Goal: Transaction & Acquisition: Book appointment/travel/reservation

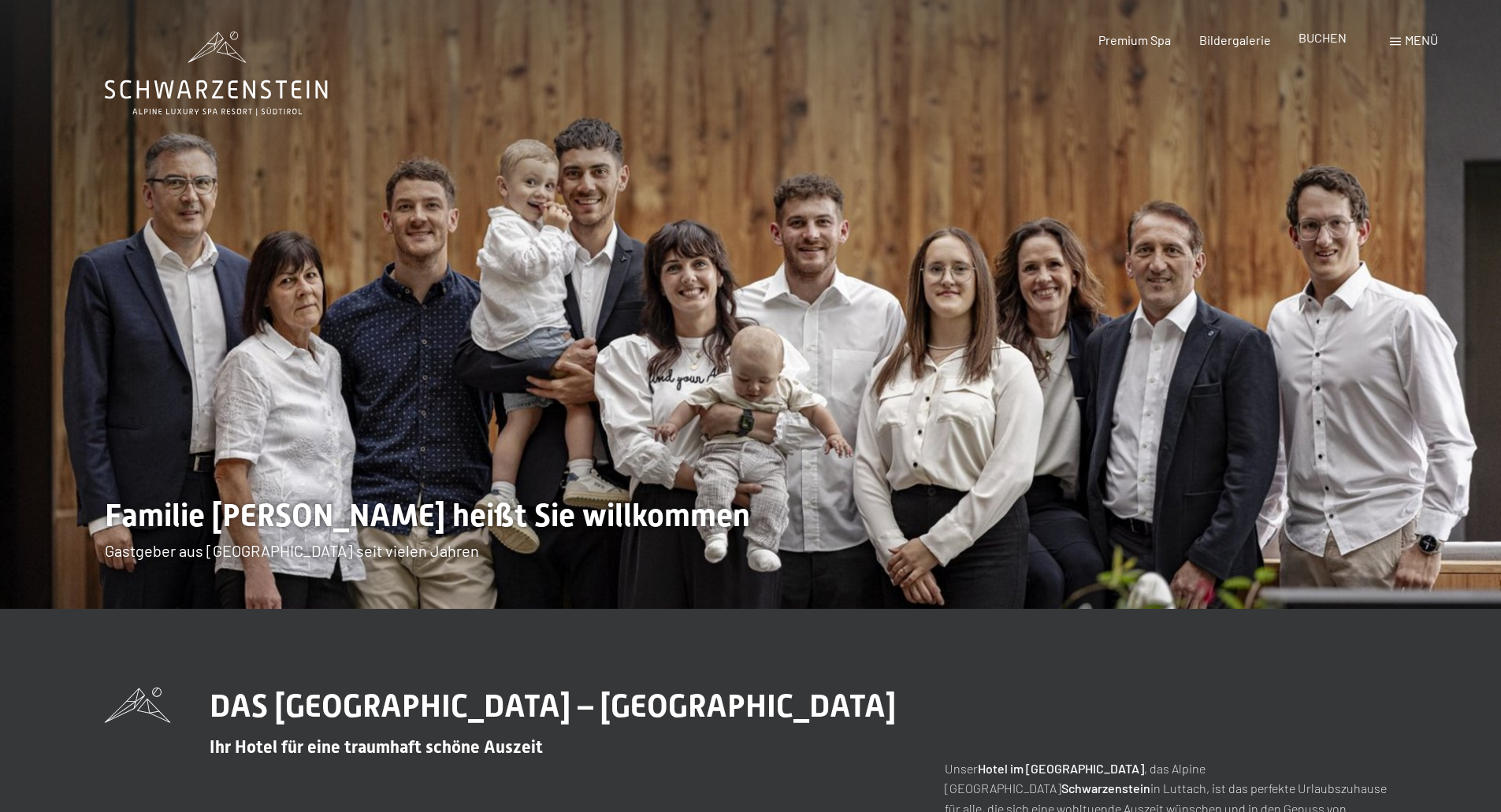
click at [1314, 43] on span "BUCHEN" at bounding box center [1322, 37] width 48 height 15
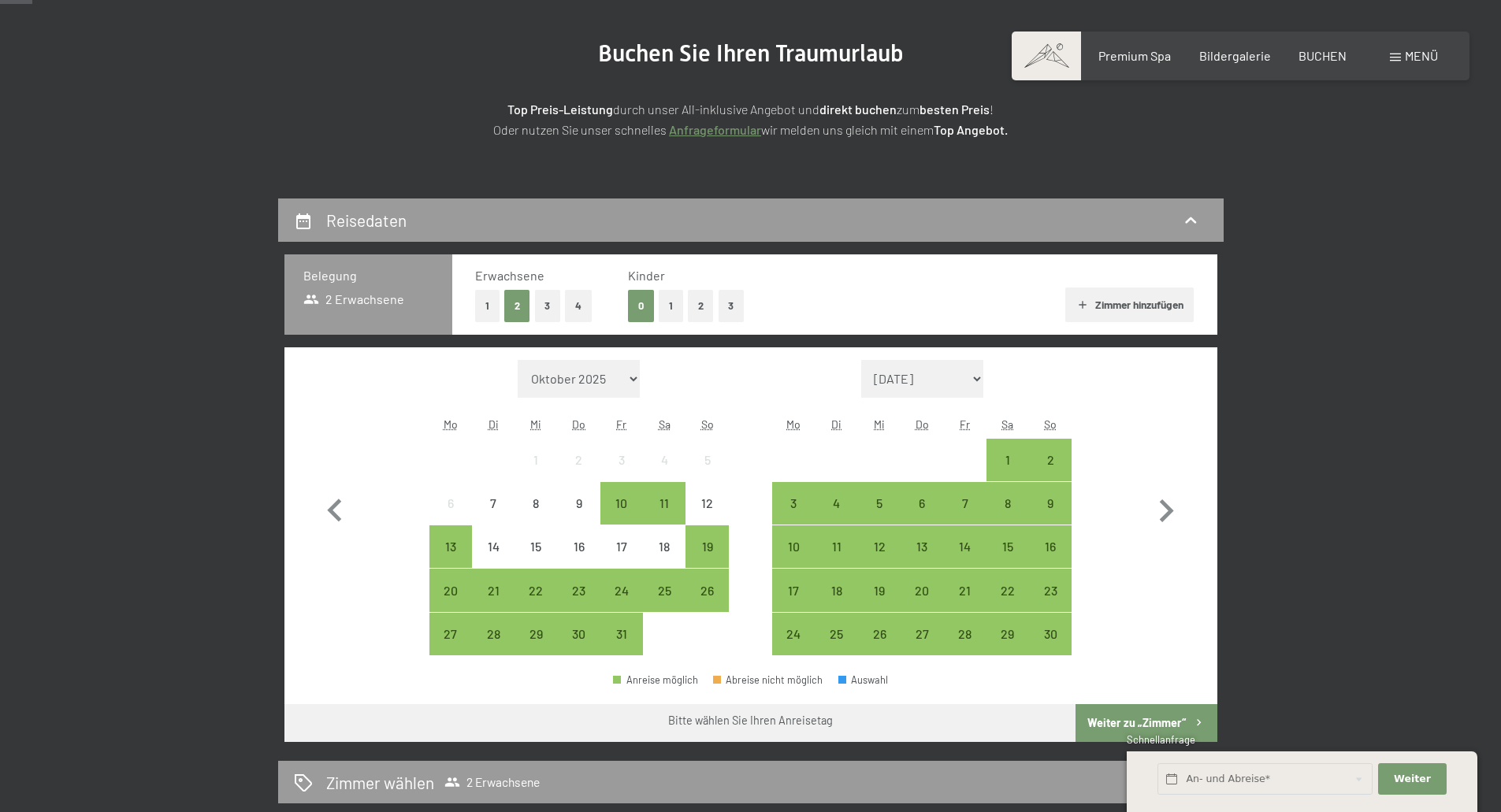
scroll to position [237, 0]
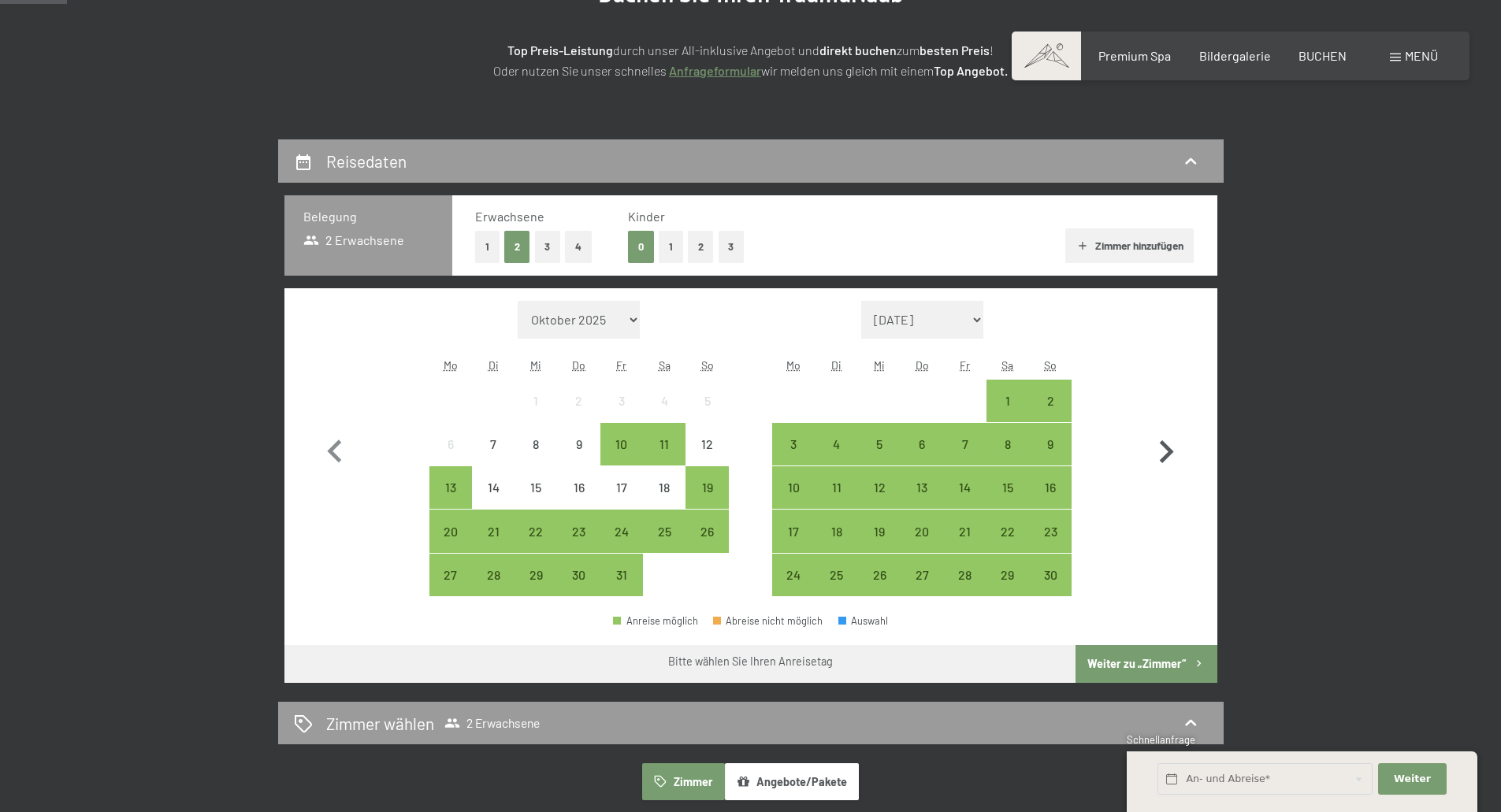
click at [1169, 448] on icon "button" at bounding box center [1167, 451] width 14 height 23
select select "2025-11-01"
select select "2025-12-01"
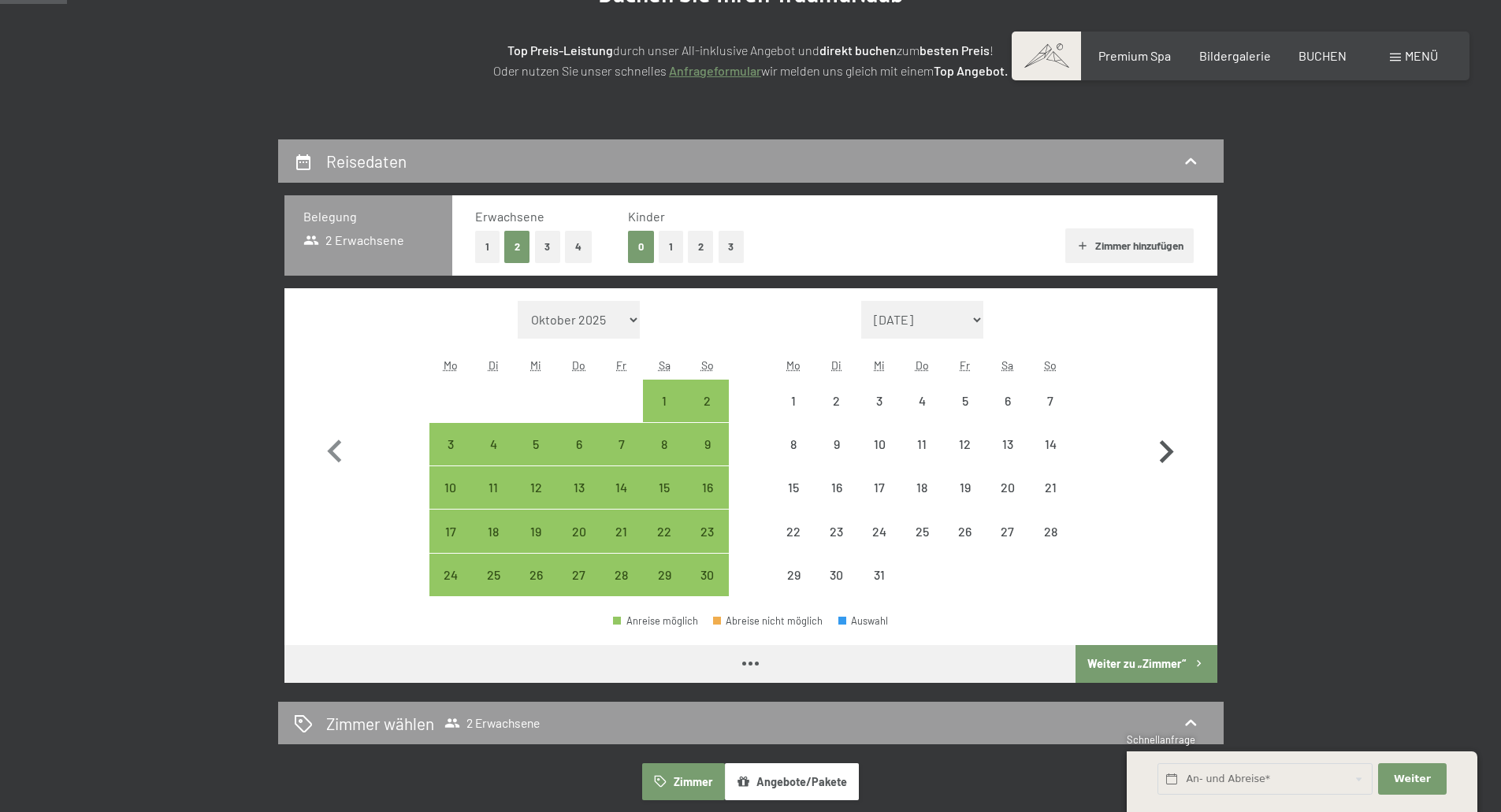
click at [1169, 448] on icon "button" at bounding box center [1167, 451] width 14 height 23
select select "2025-12-01"
select select "2026-01-01"
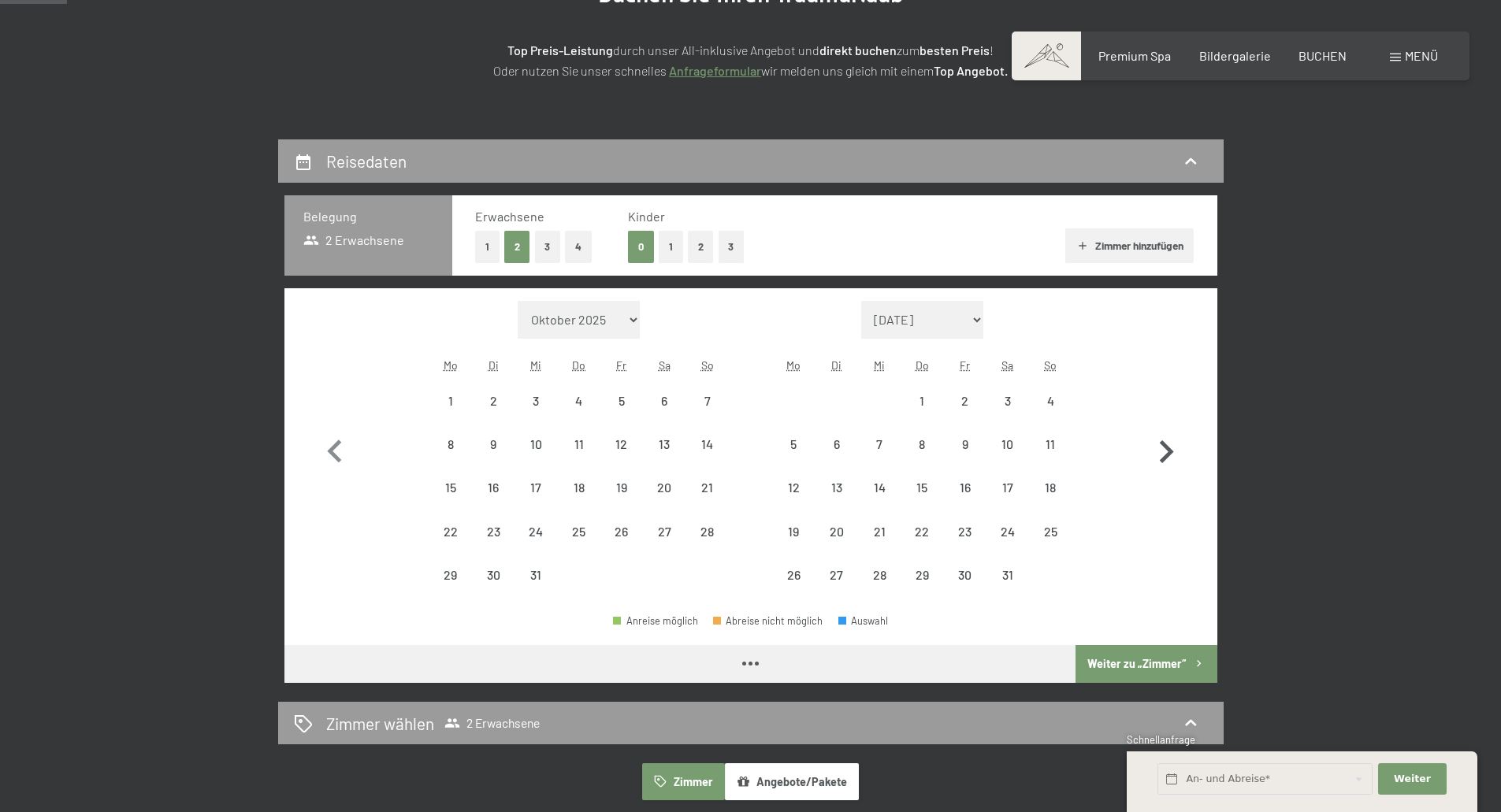
click at [1169, 448] on icon "button" at bounding box center [1167, 451] width 14 height 23
select select "2026-01-01"
select select "2026-02-01"
select select "2026-01-01"
select select "2026-02-01"
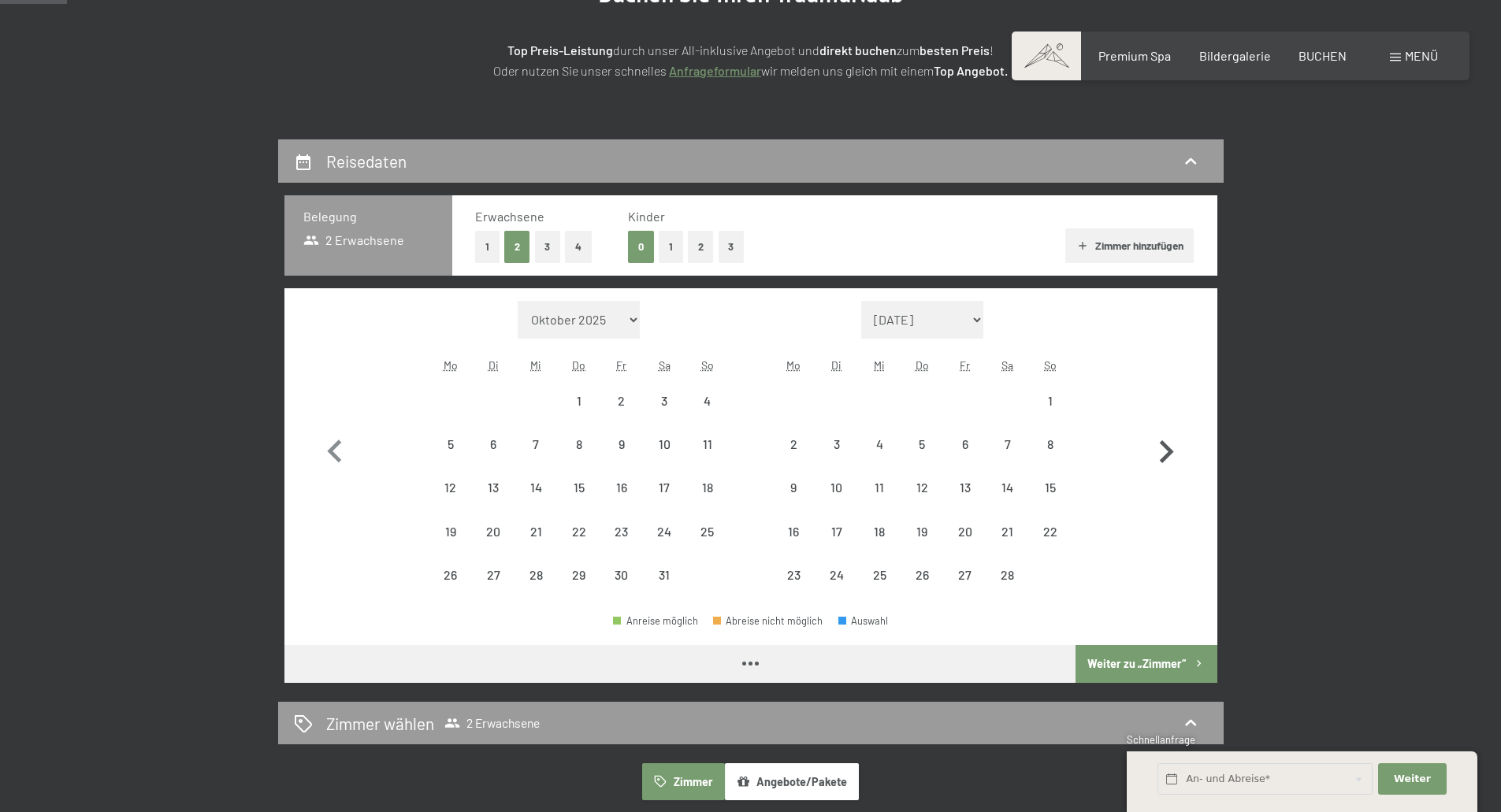
click at [1169, 448] on icon "button" at bounding box center [1167, 451] width 14 height 23
select select "2026-02-01"
select select "2026-03-01"
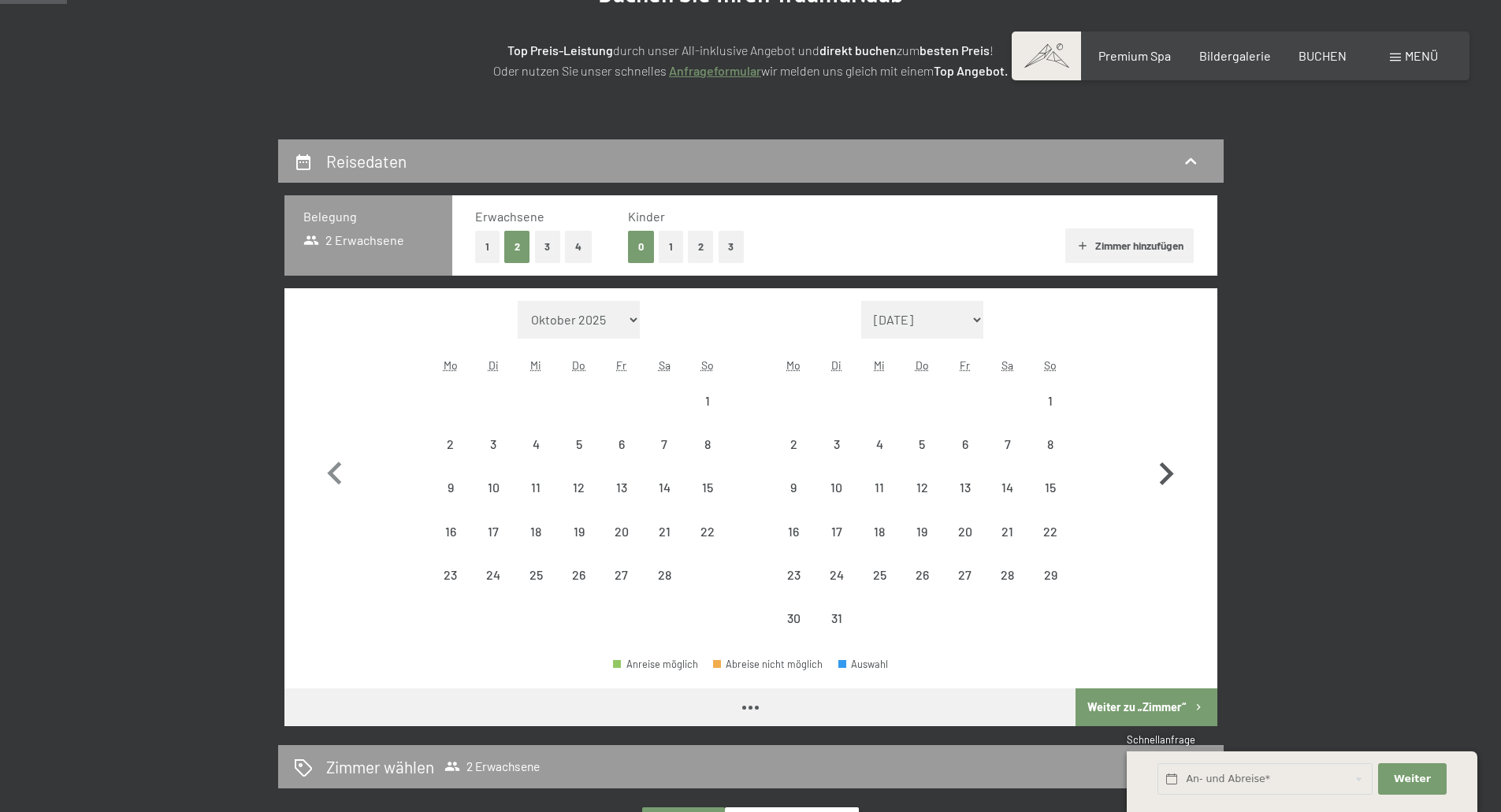
select select "2026-02-01"
select select "2026-03-01"
select select "2026-02-01"
select select "2026-03-01"
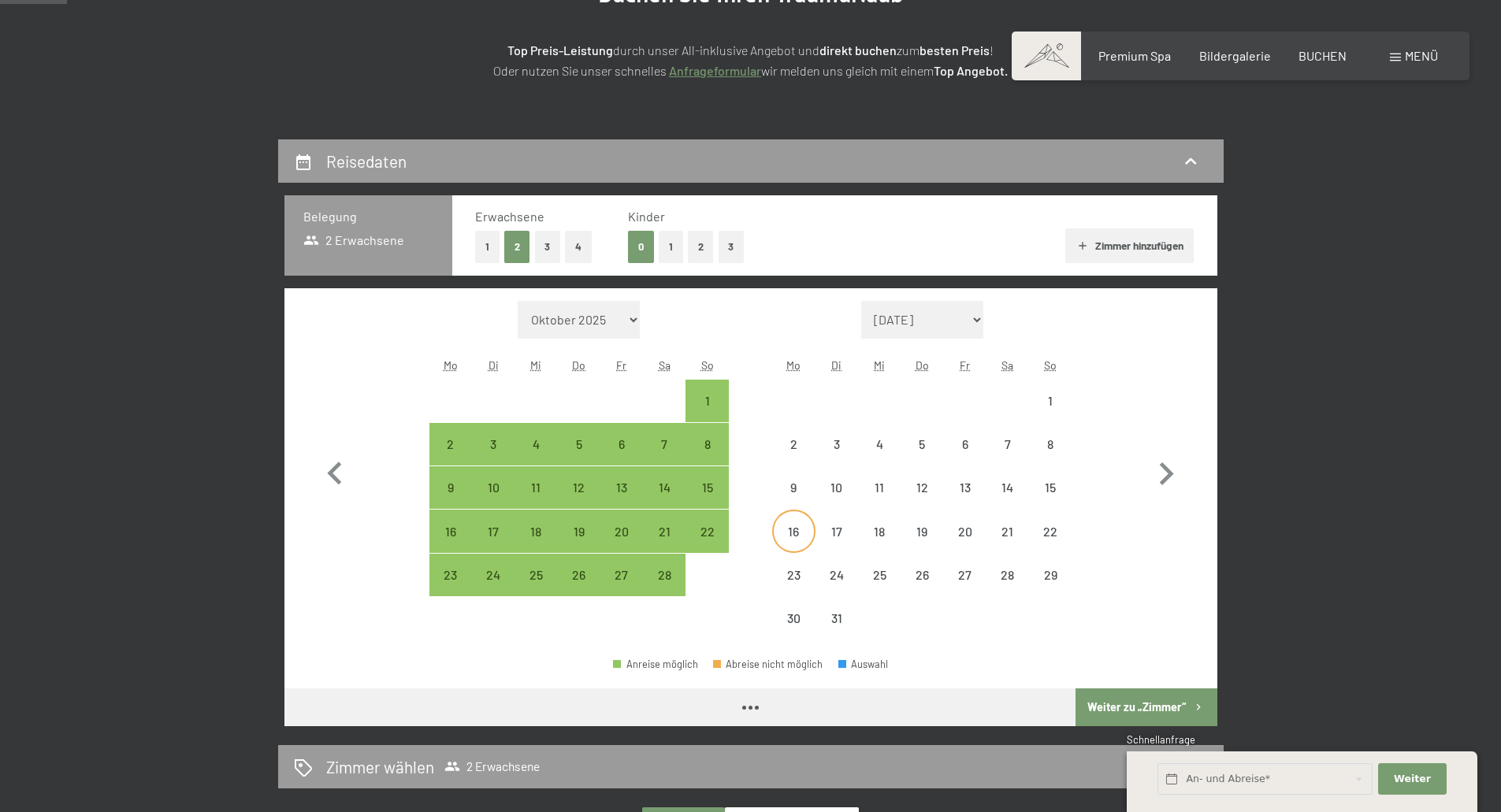
select select "2026-02-01"
select select "2026-03-01"
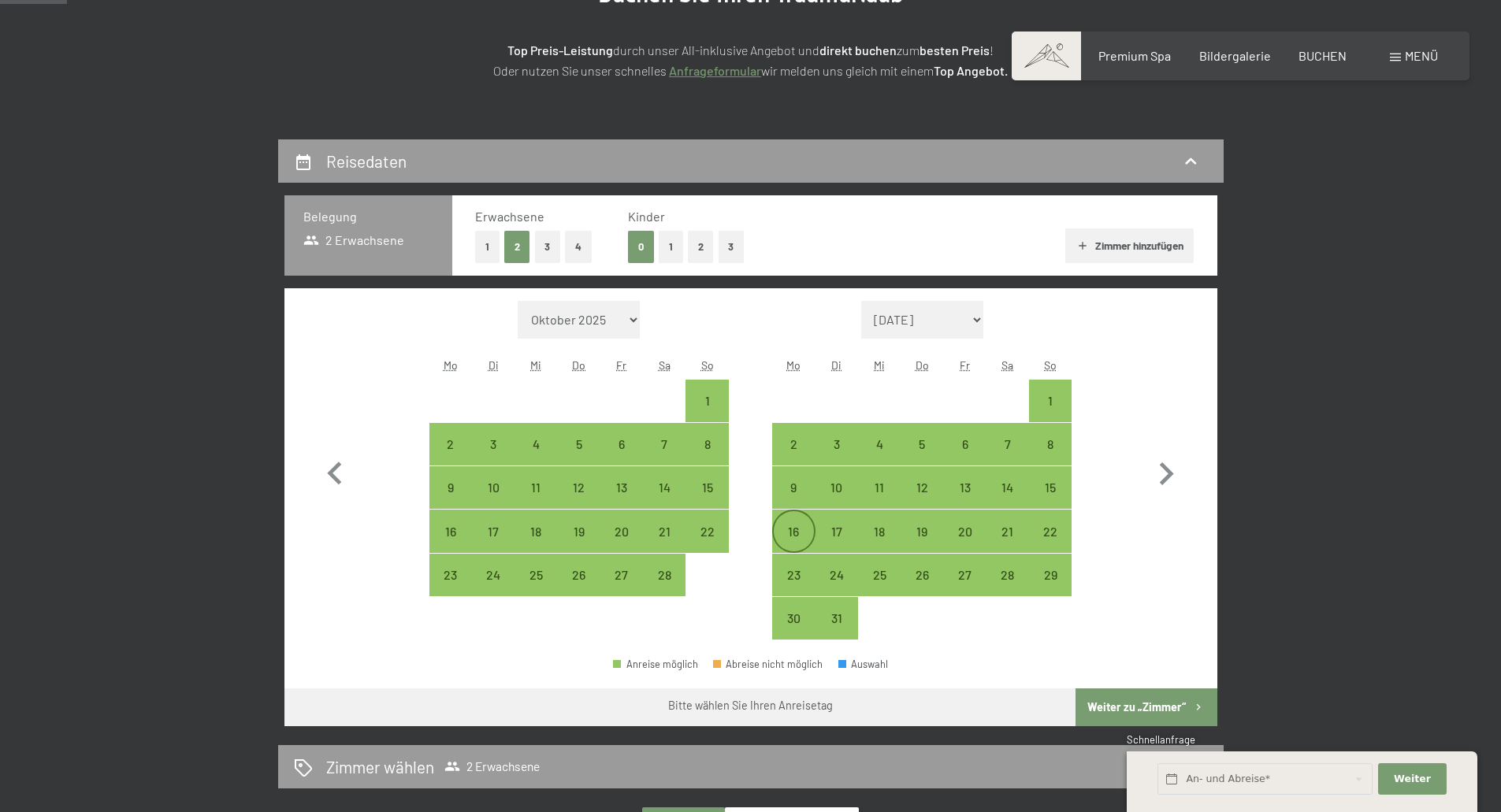
click at [788, 533] on div "16" at bounding box center [793, 545] width 39 height 39
select select "2026-02-01"
select select "2026-03-01"
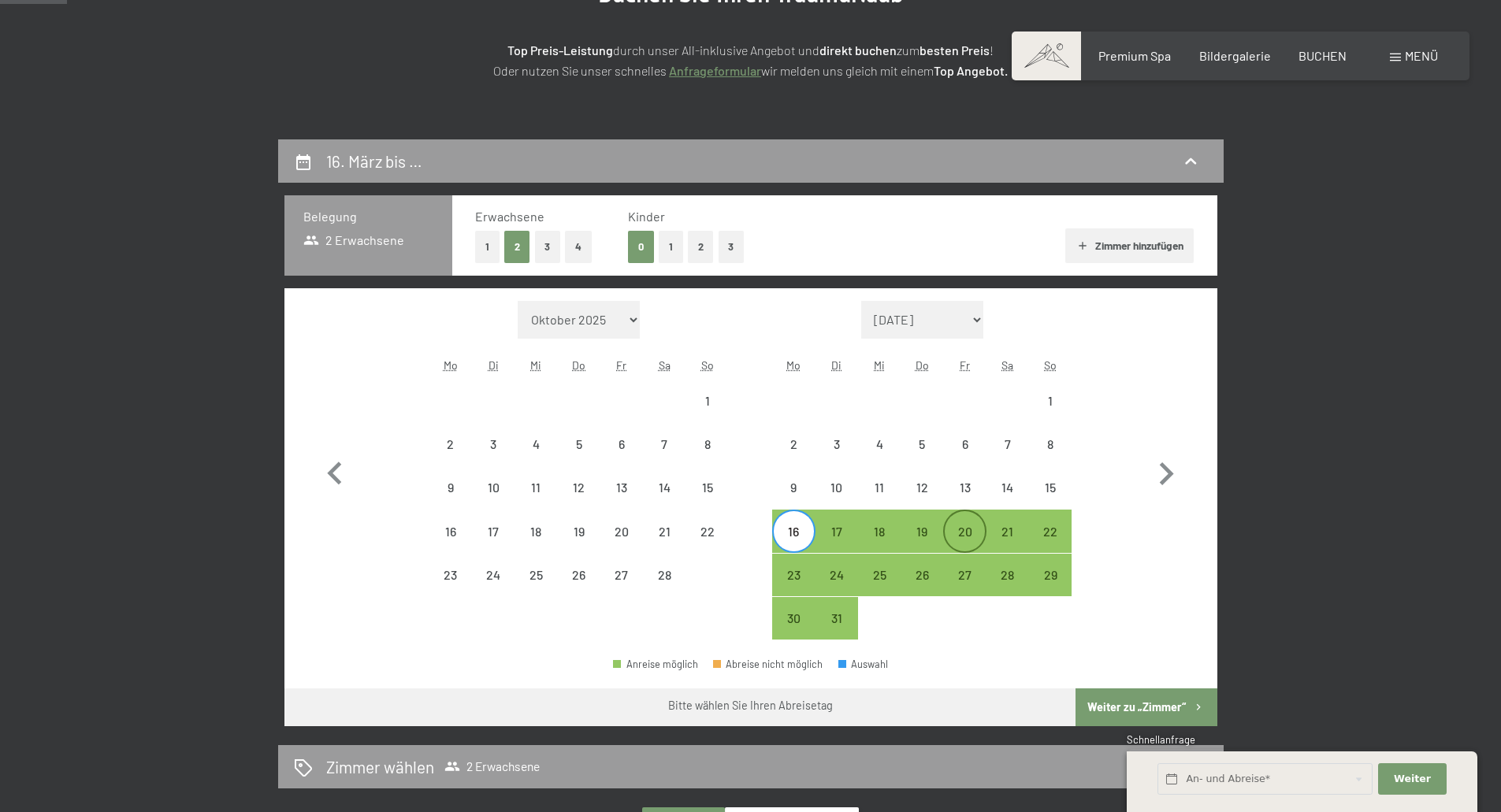
click at [975, 532] on div "20" at bounding box center [964, 545] width 39 height 39
select select "2026-02-01"
select select "2026-03-01"
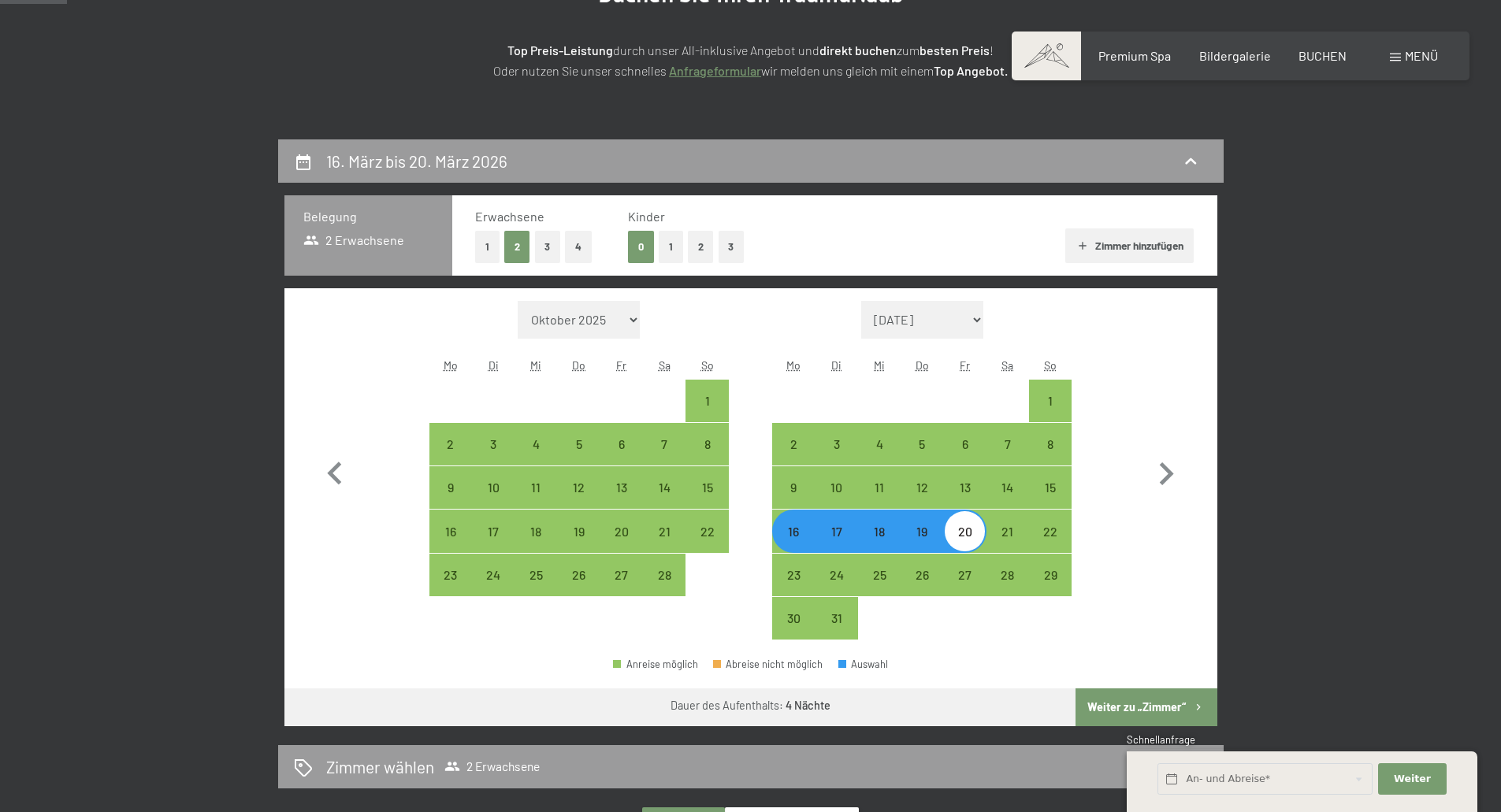
click at [1140, 705] on button "Weiter zu „Zimmer“" at bounding box center [1146, 708] width 141 height 38
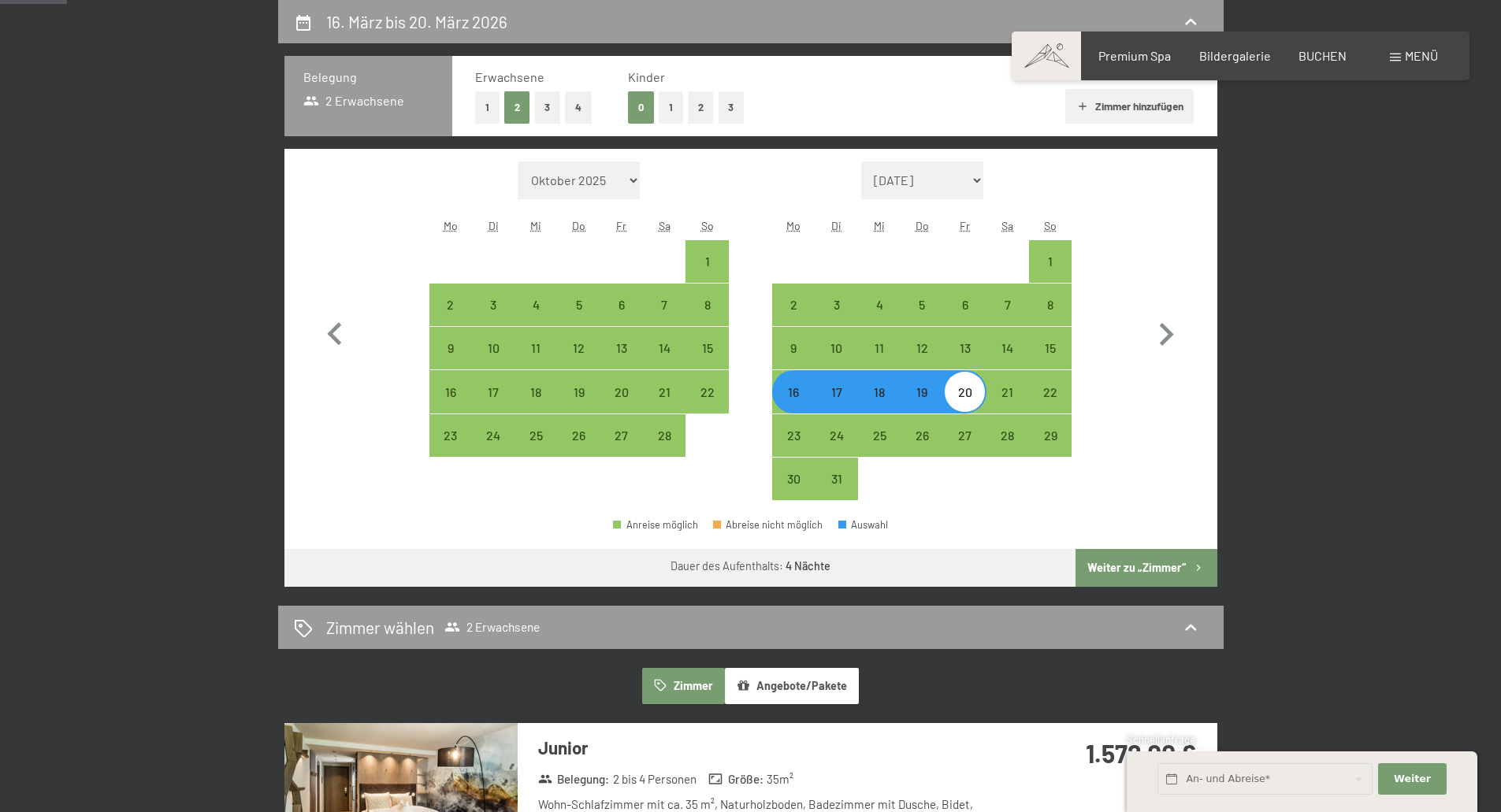
select select "2026-02-01"
select select "2026-03-01"
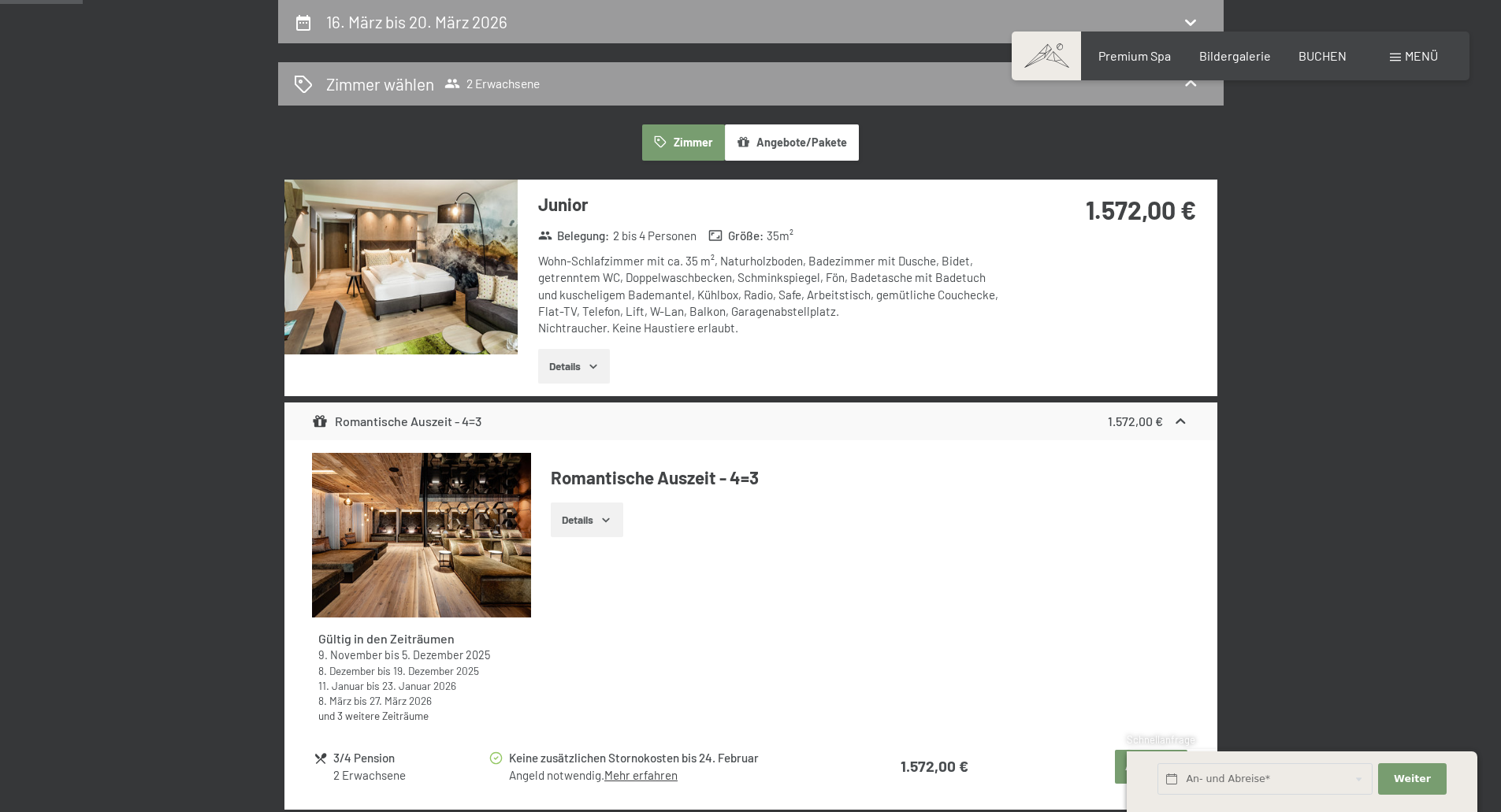
click at [593, 361] on icon "button" at bounding box center [593, 366] width 13 height 13
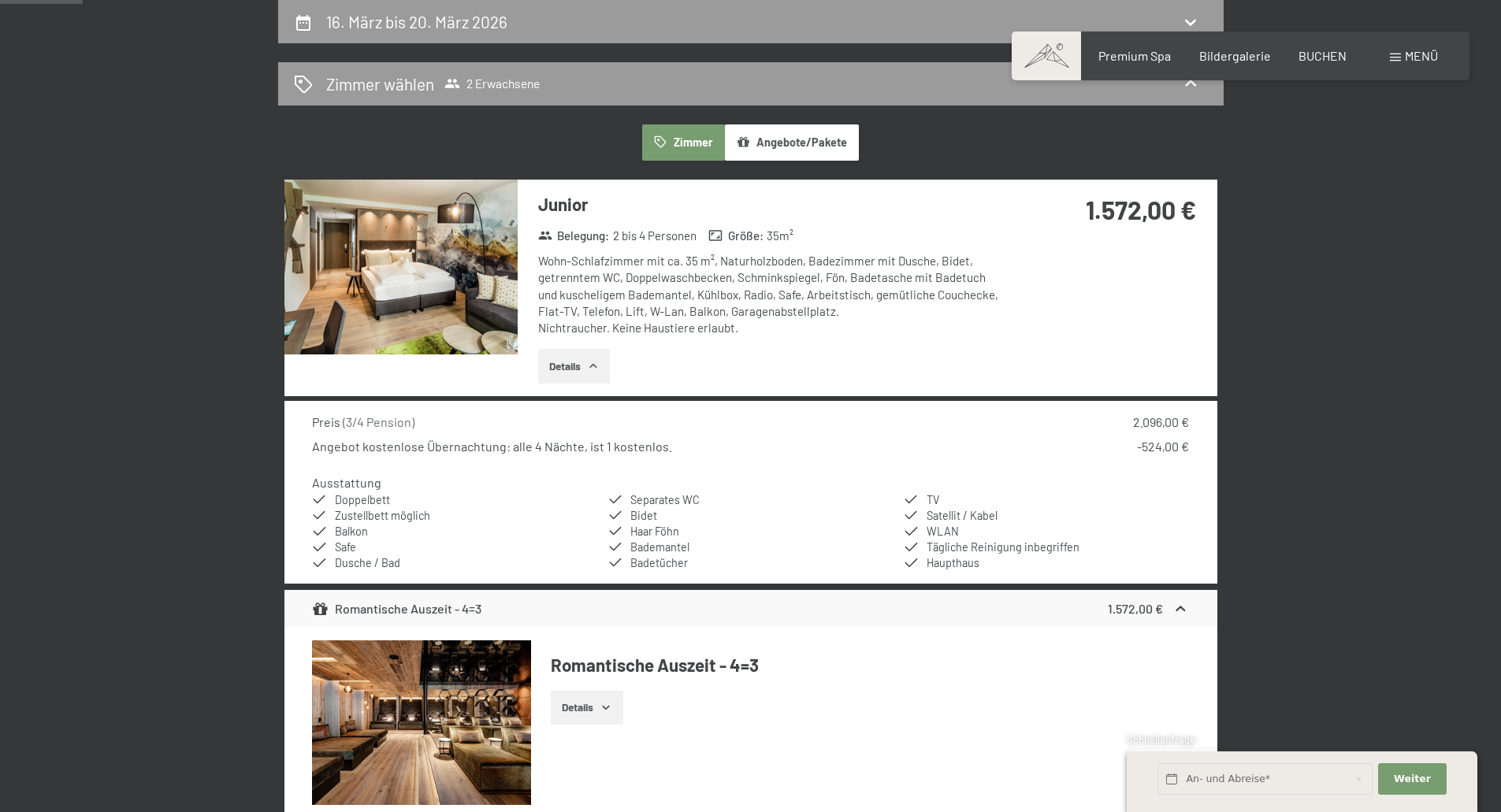
click at [593, 366] on icon "button" at bounding box center [593, 365] width 7 height 4
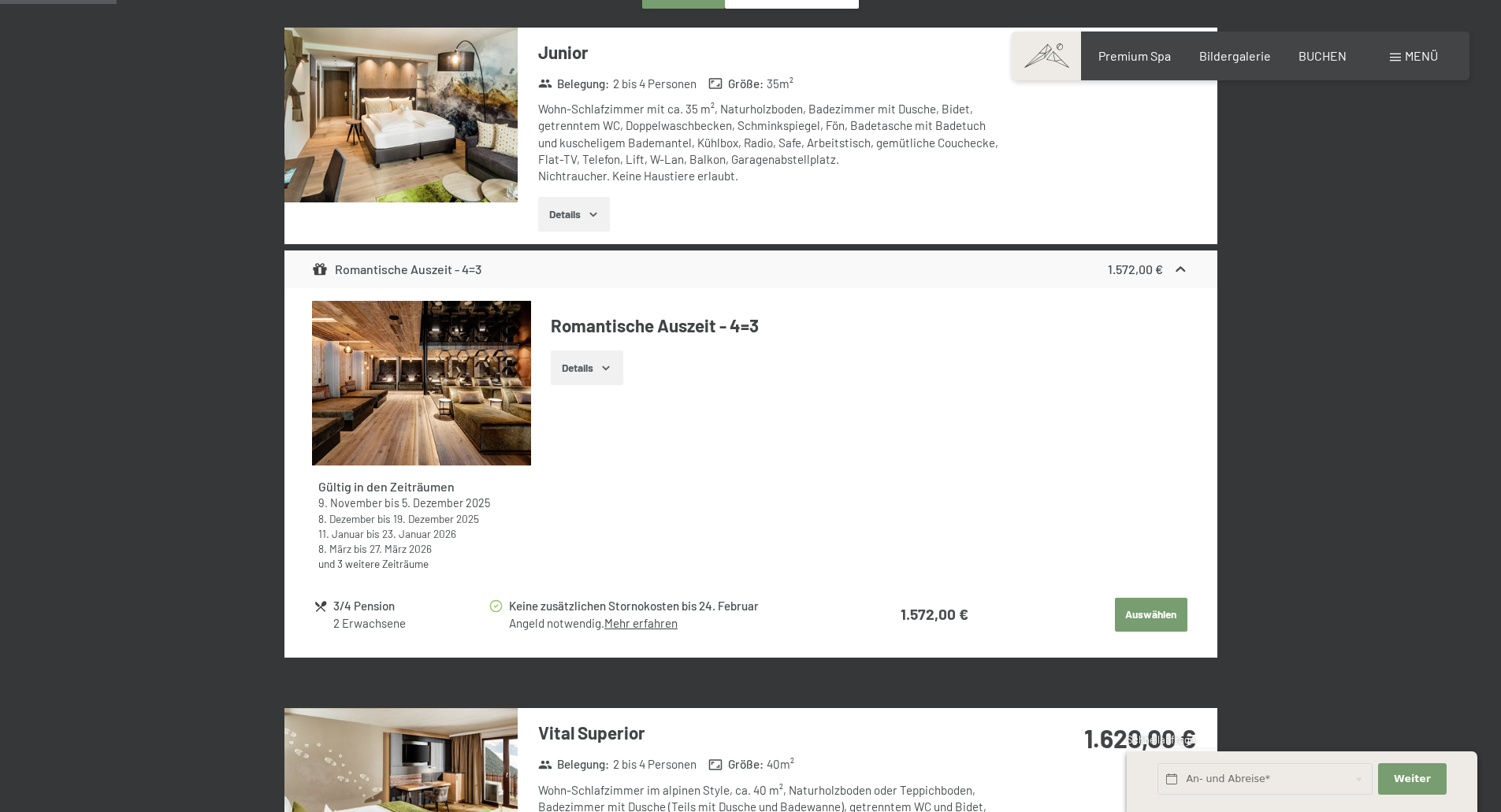
scroll to position [533, 0]
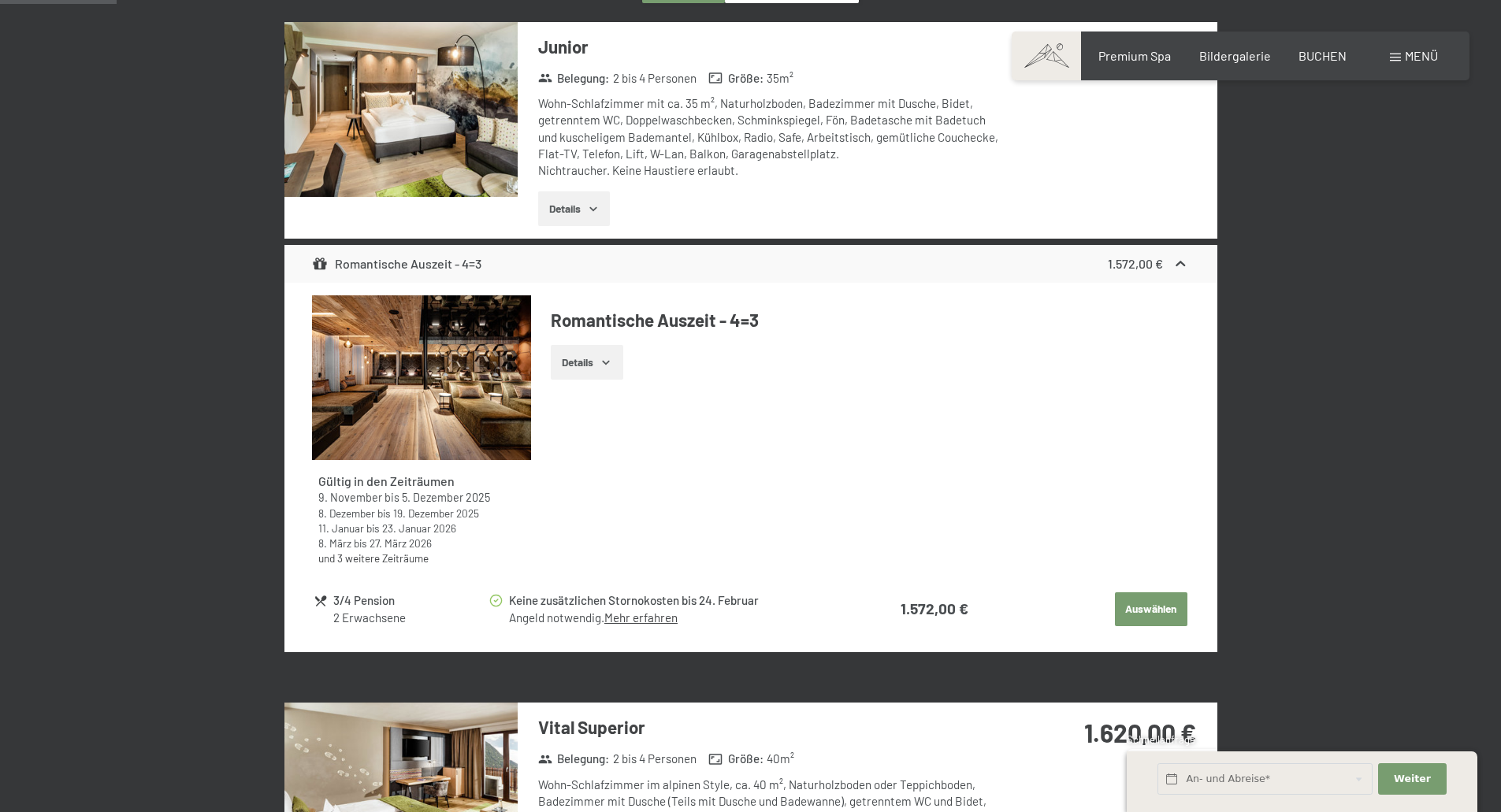
click at [609, 361] on icon "button" at bounding box center [605, 362] width 7 height 4
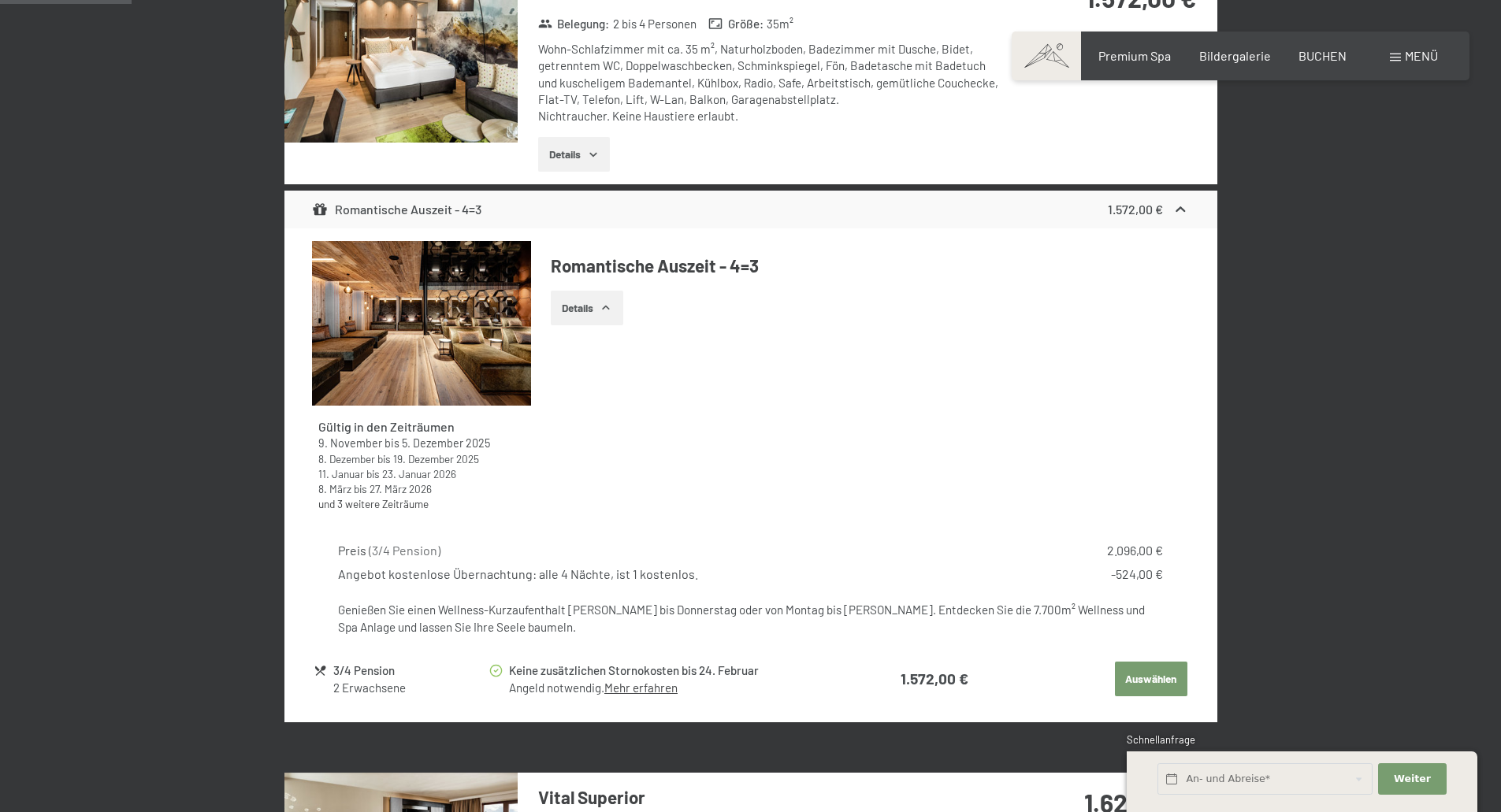
scroll to position [612, 0]
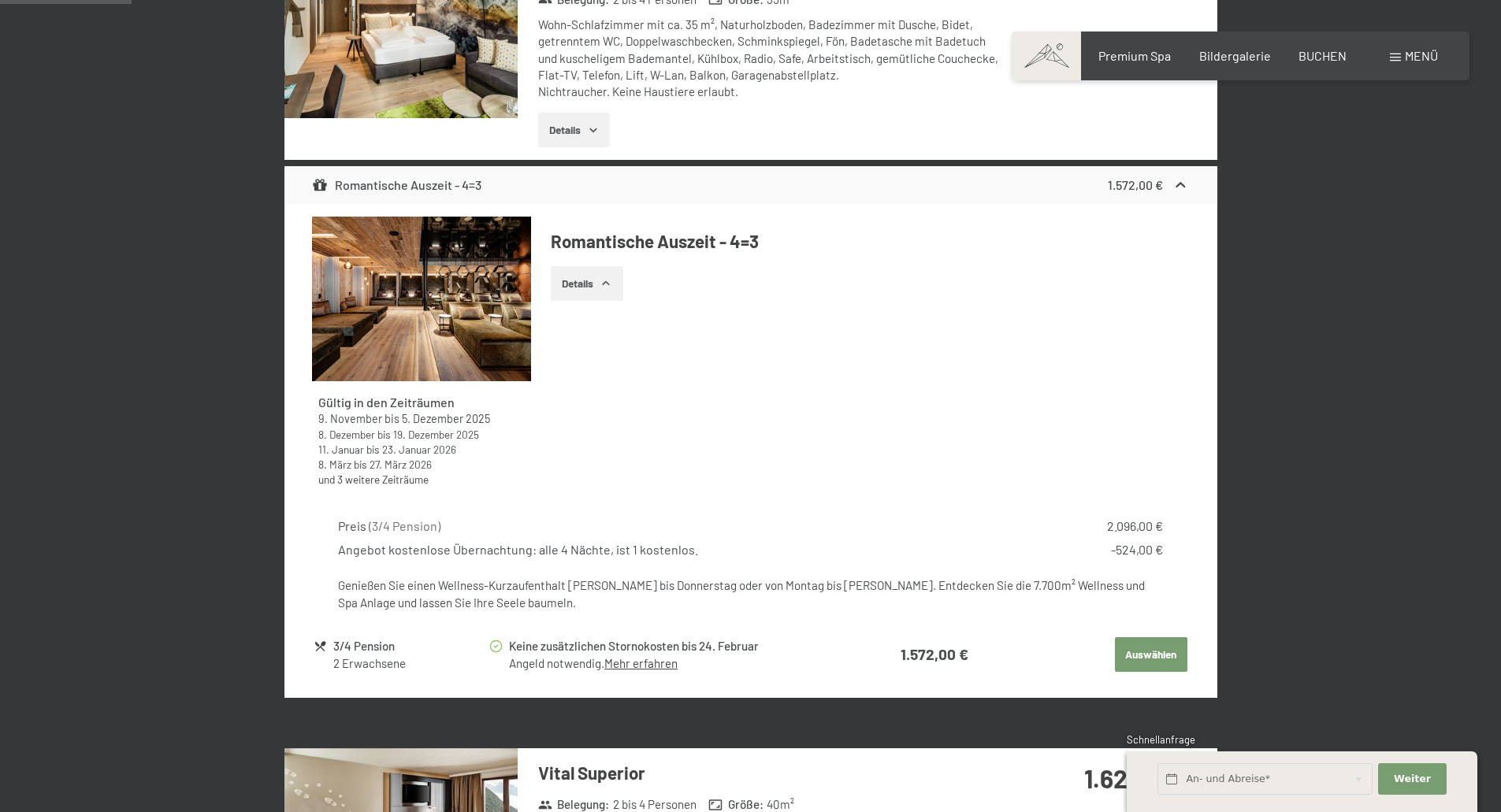
click at [643, 663] on link "Mehr erfahren" at bounding box center [641, 664] width 73 height 14
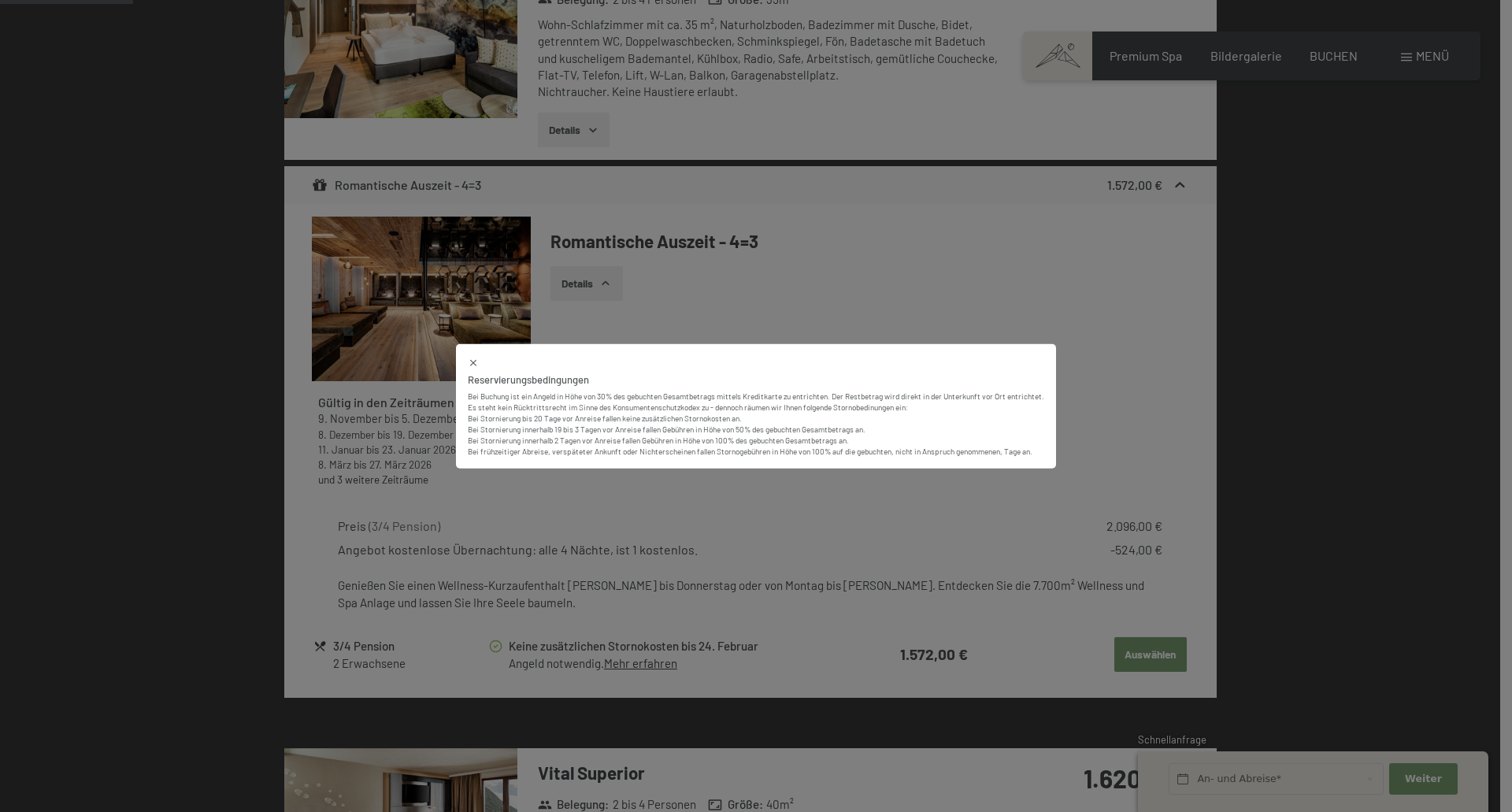
click at [470, 363] on icon at bounding box center [473, 362] width 6 height 6
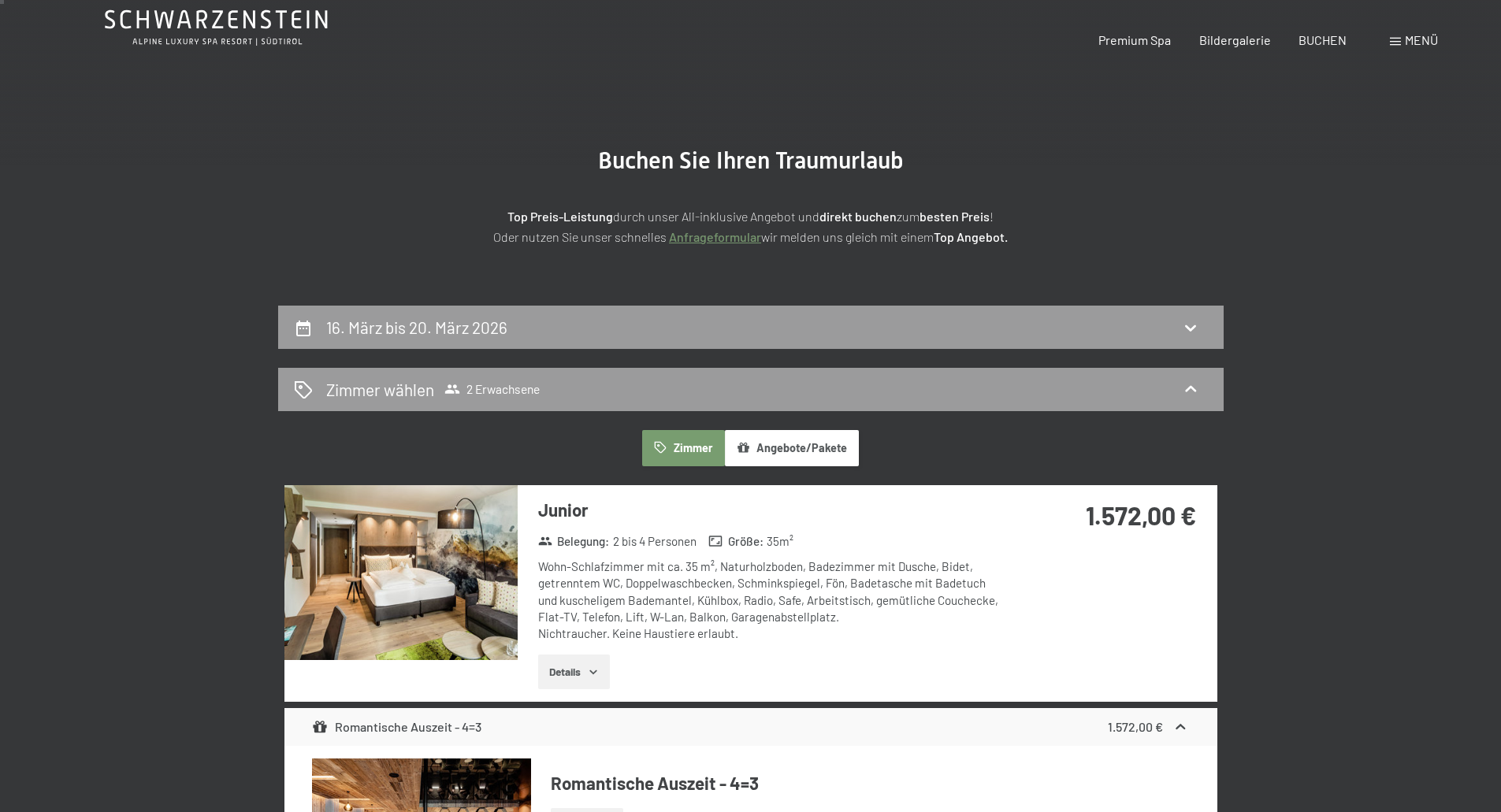
scroll to position [0, 0]
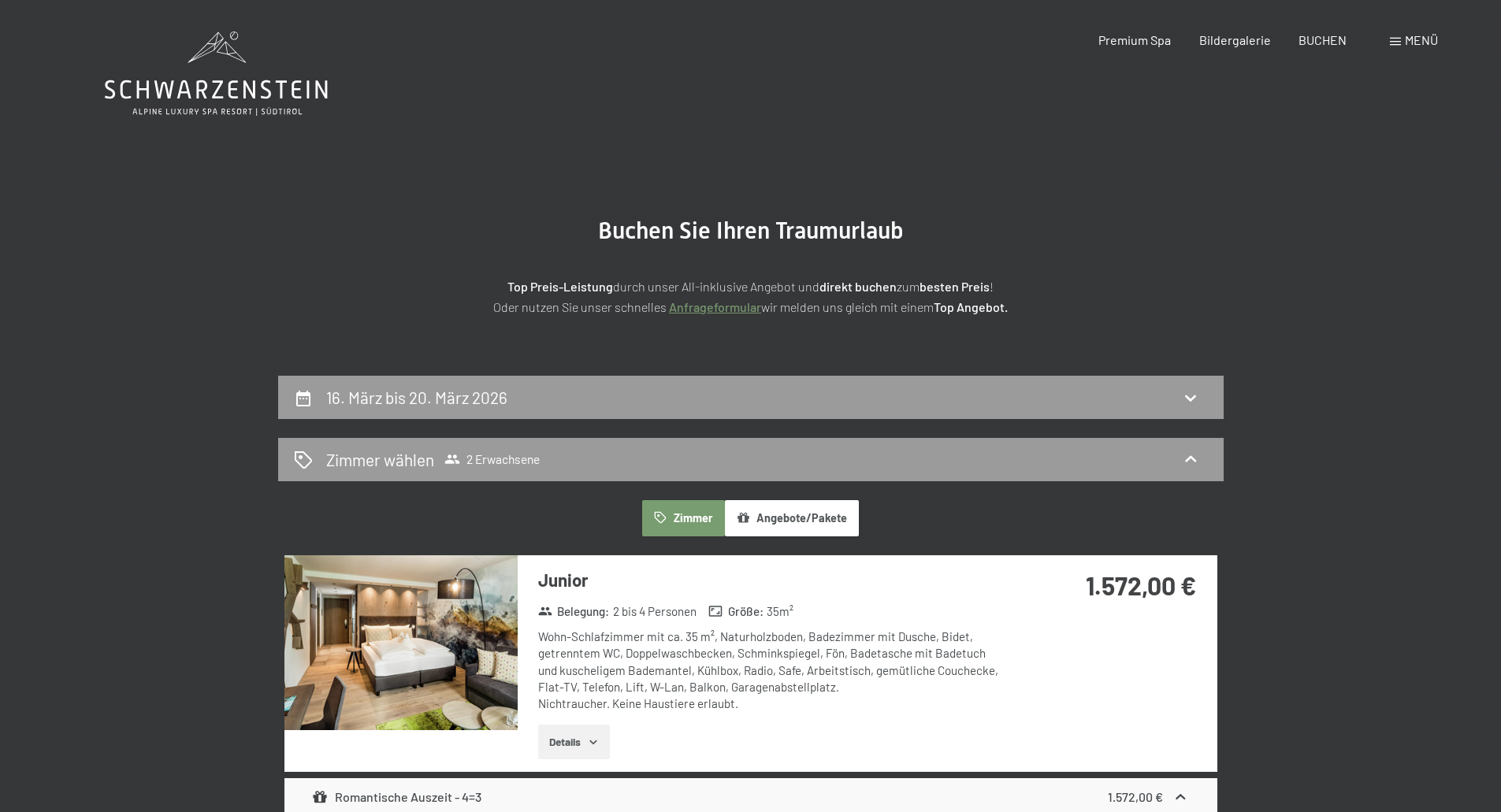
click at [224, 92] on icon at bounding box center [216, 73] width 223 height 84
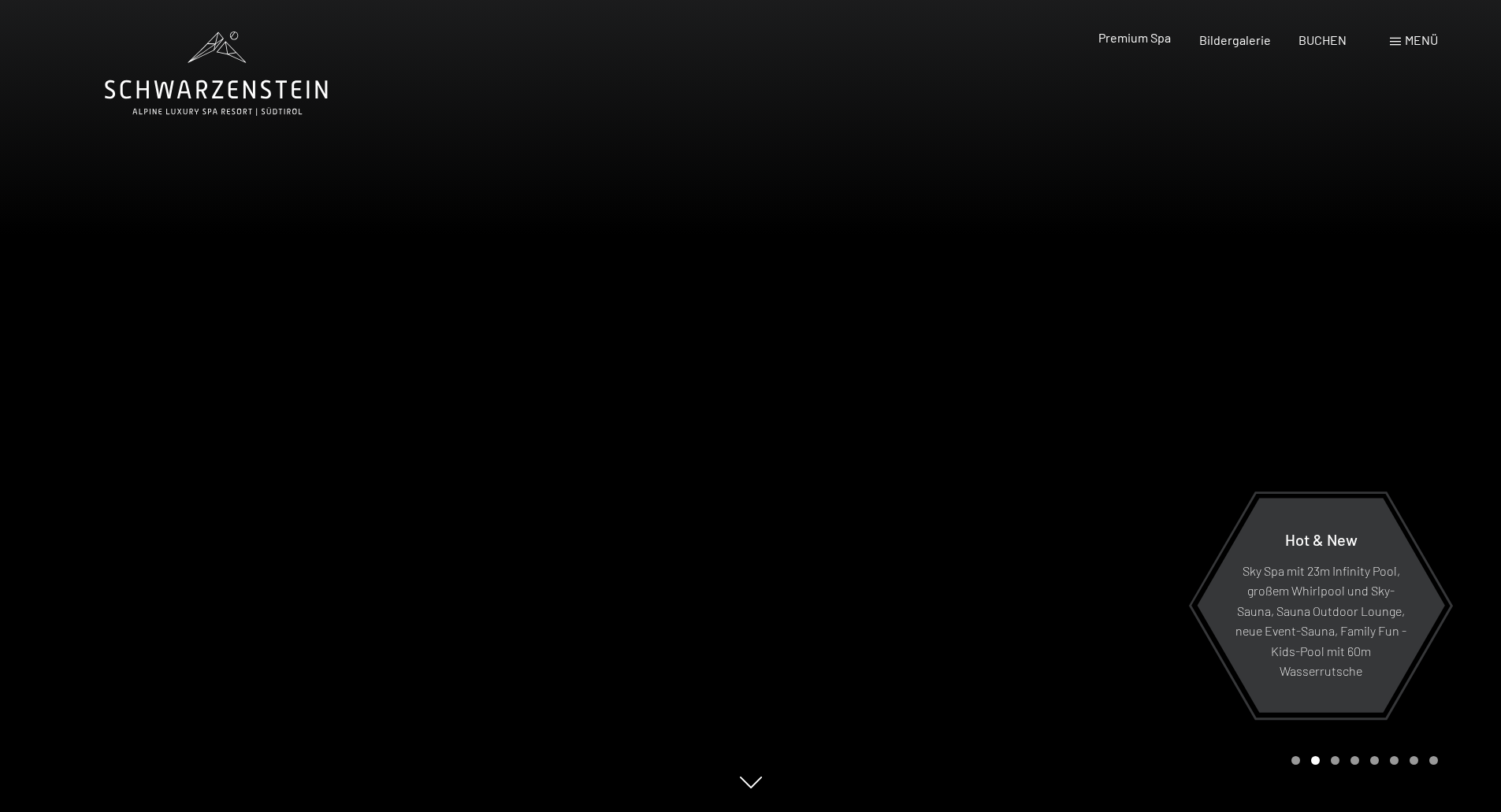
click at [1118, 44] on span "Premium Spa" at bounding box center [1135, 37] width 73 height 15
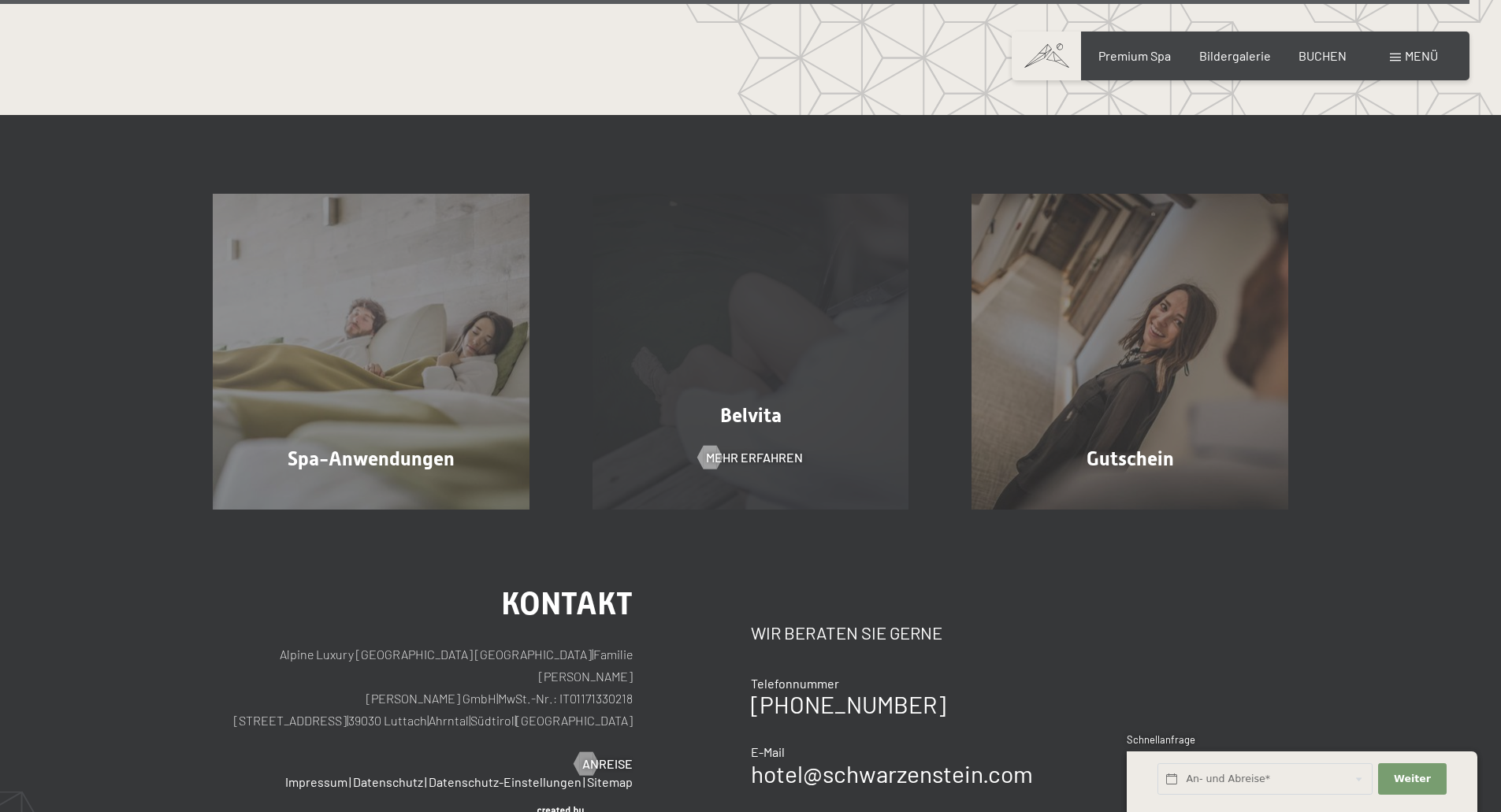
scroll to position [10479, 0]
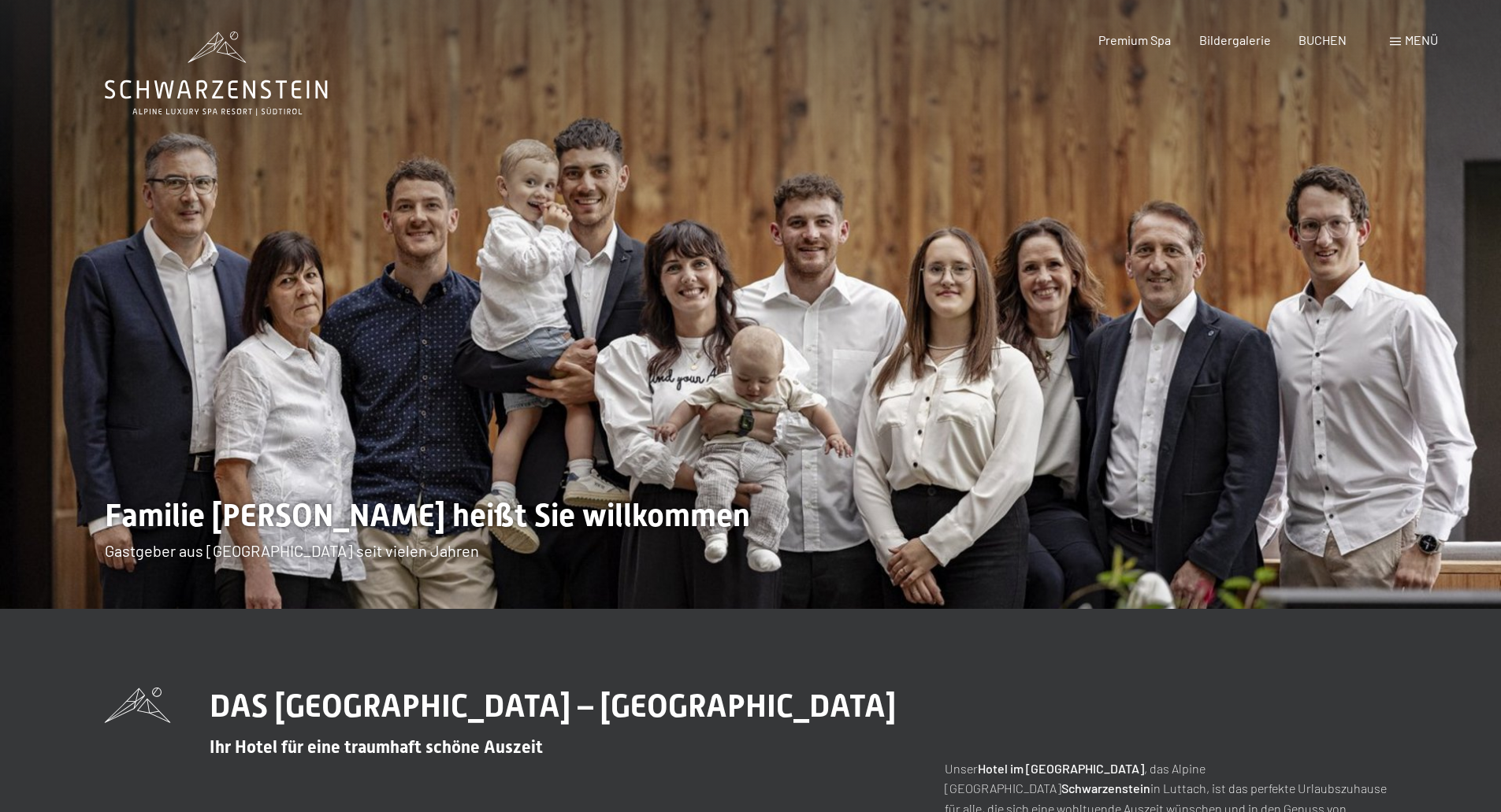
click at [1399, 38] on span at bounding box center [1395, 42] width 11 height 8
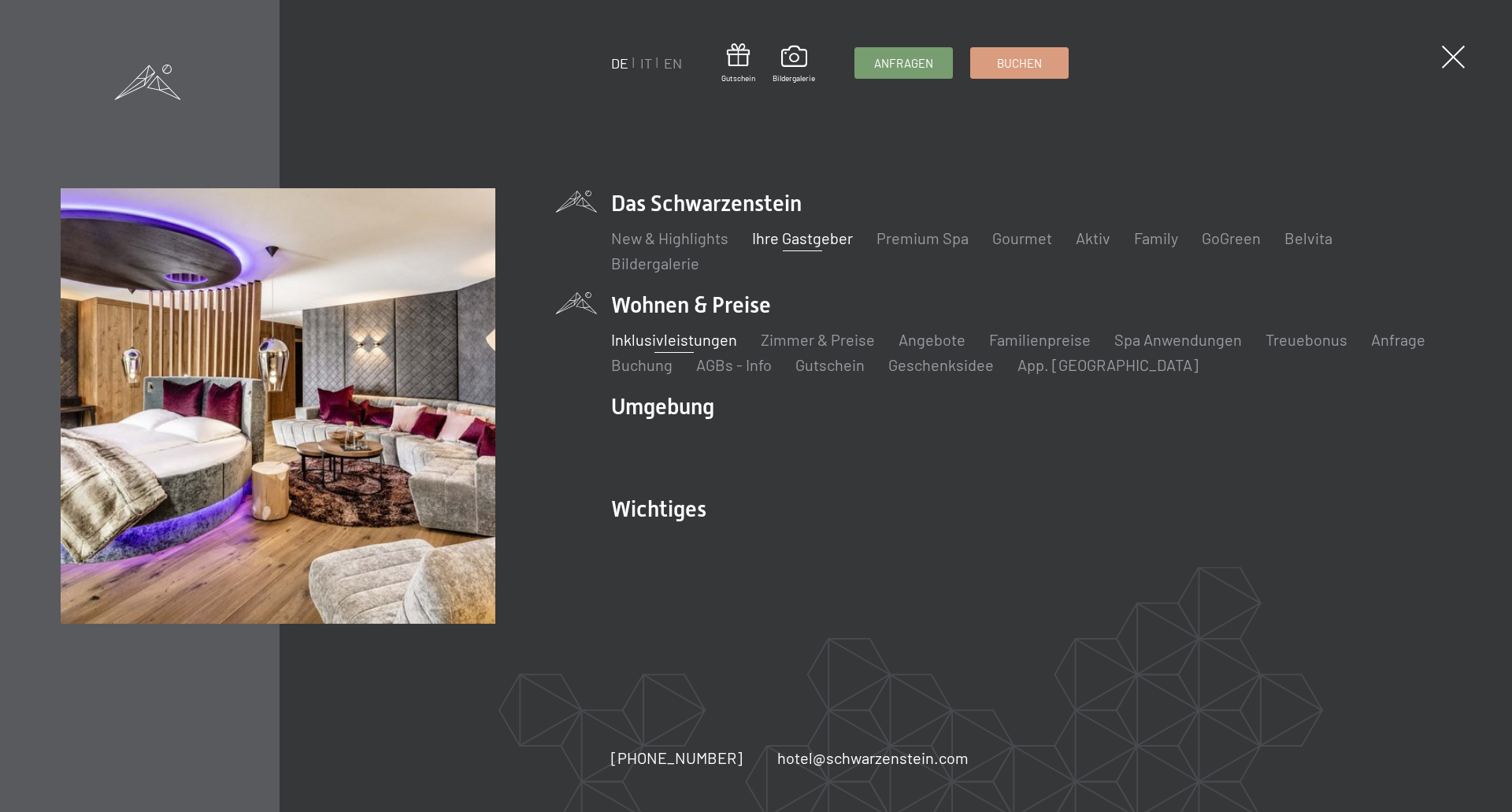
click at [700, 335] on link "Inklusivleistungen" at bounding box center [674, 339] width 126 height 19
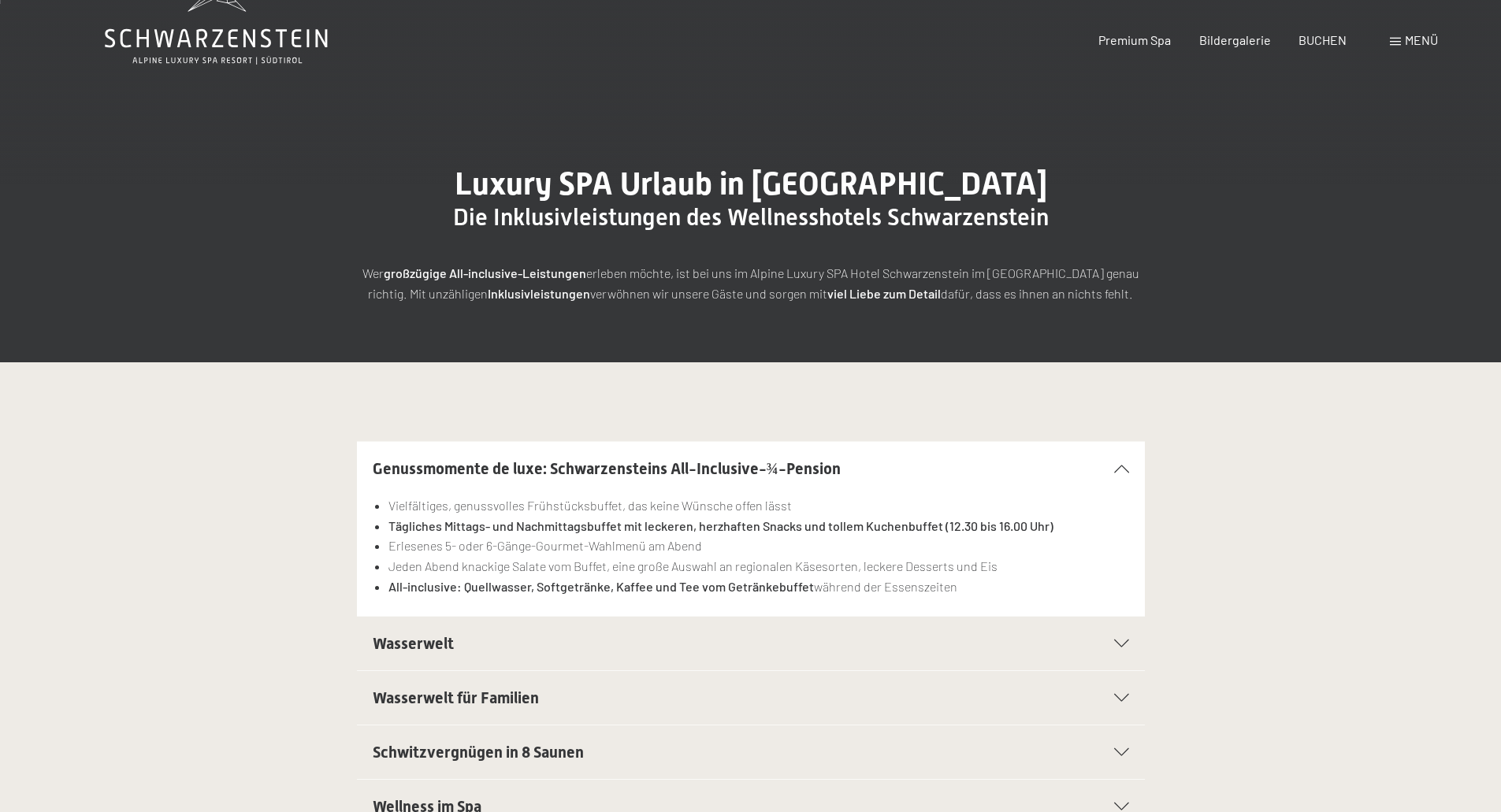
scroll to position [79, 0]
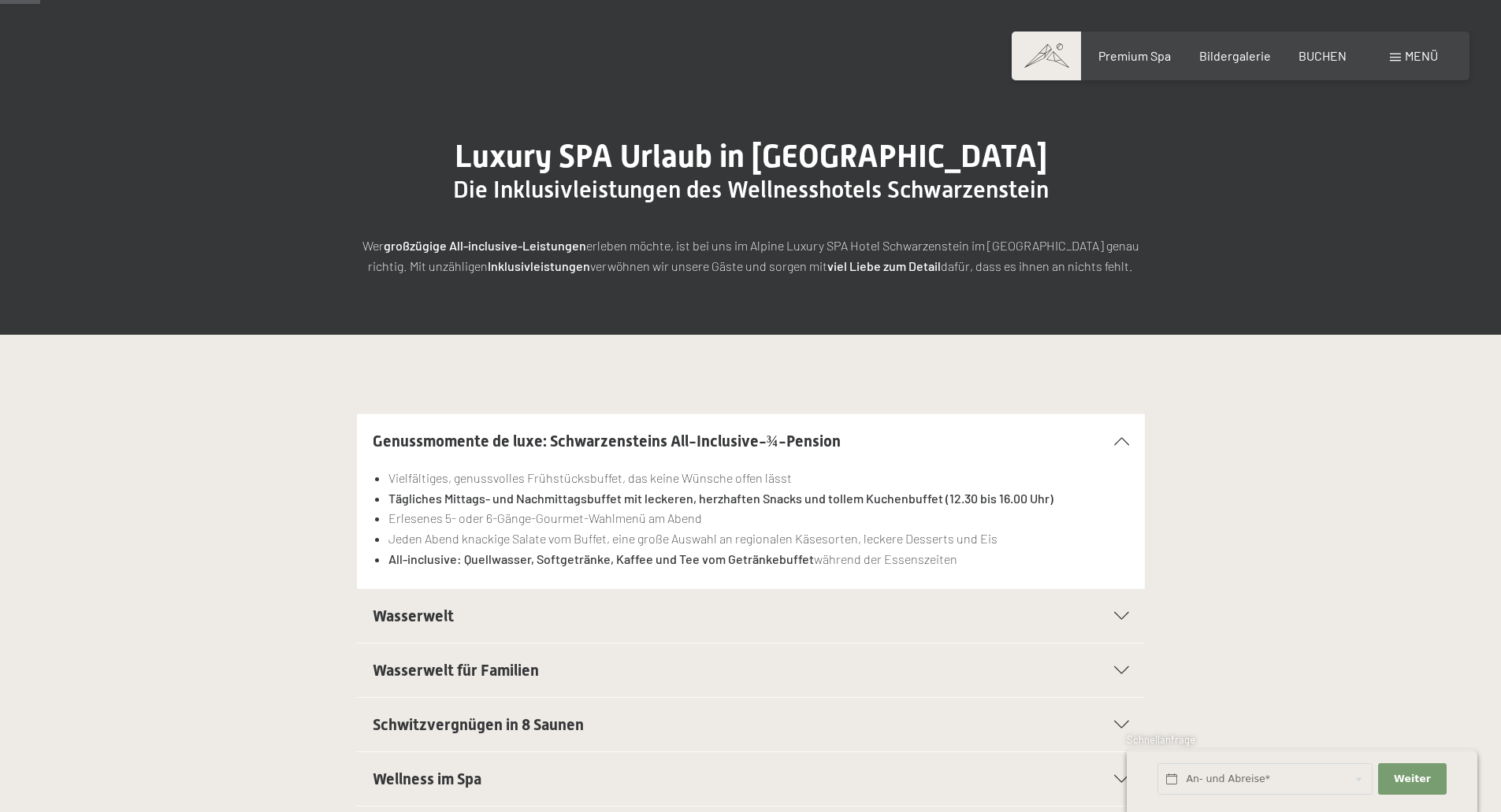
click at [1120, 618] on icon at bounding box center [1121, 616] width 15 height 8
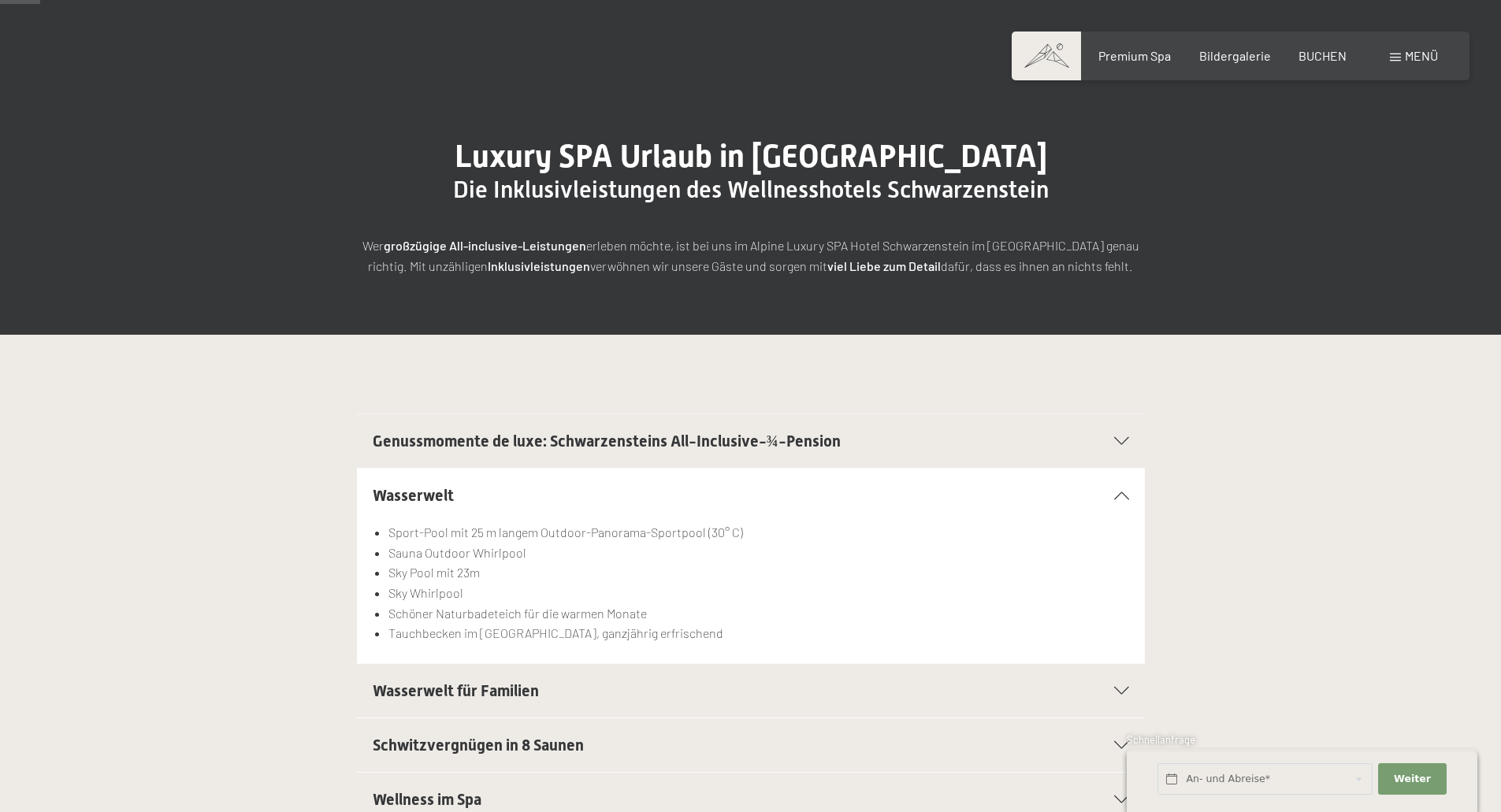
drag, startPoint x: 1114, startPoint y: 488, endPoint x: 1122, endPoint y: 494, distance: 10.0
click at [1121, 493] on div "Wasserwelt" at bounding box center [750, 496] width 756 height 54
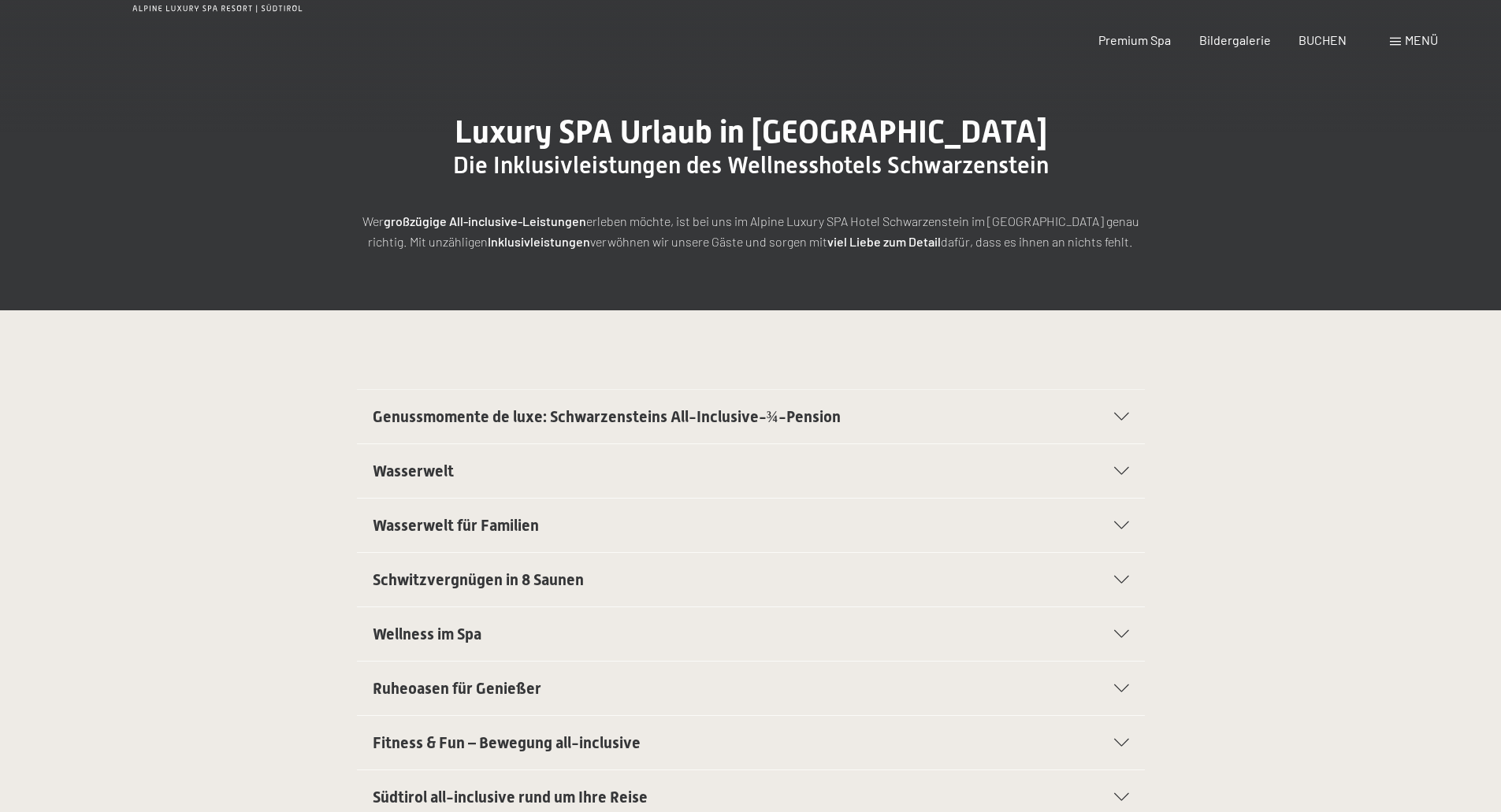
scroll to position [0, 0]
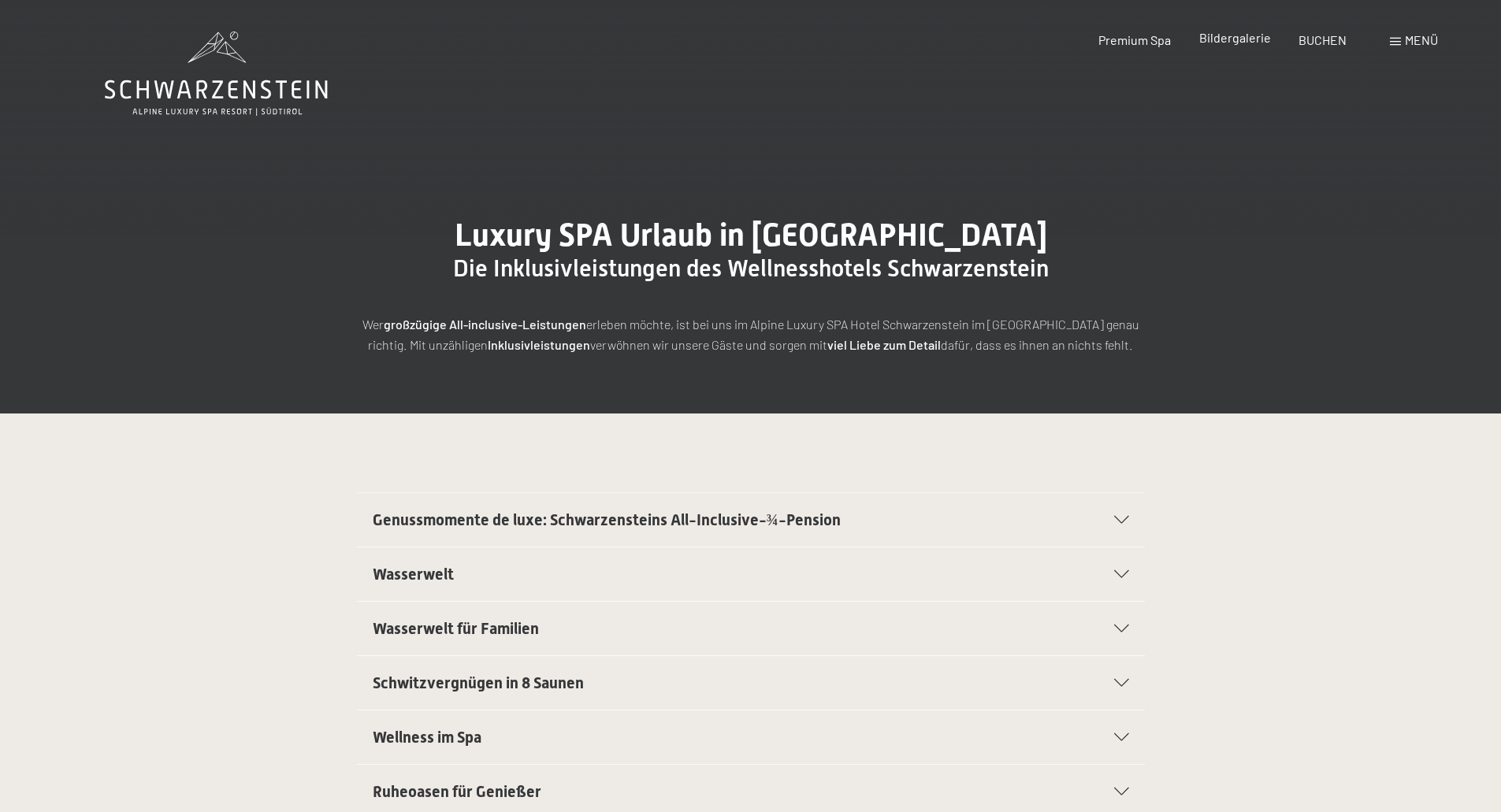
click at [1239, 41] on span "Bildergalerie" at bounding box center [1235, 37] width 72 height 15
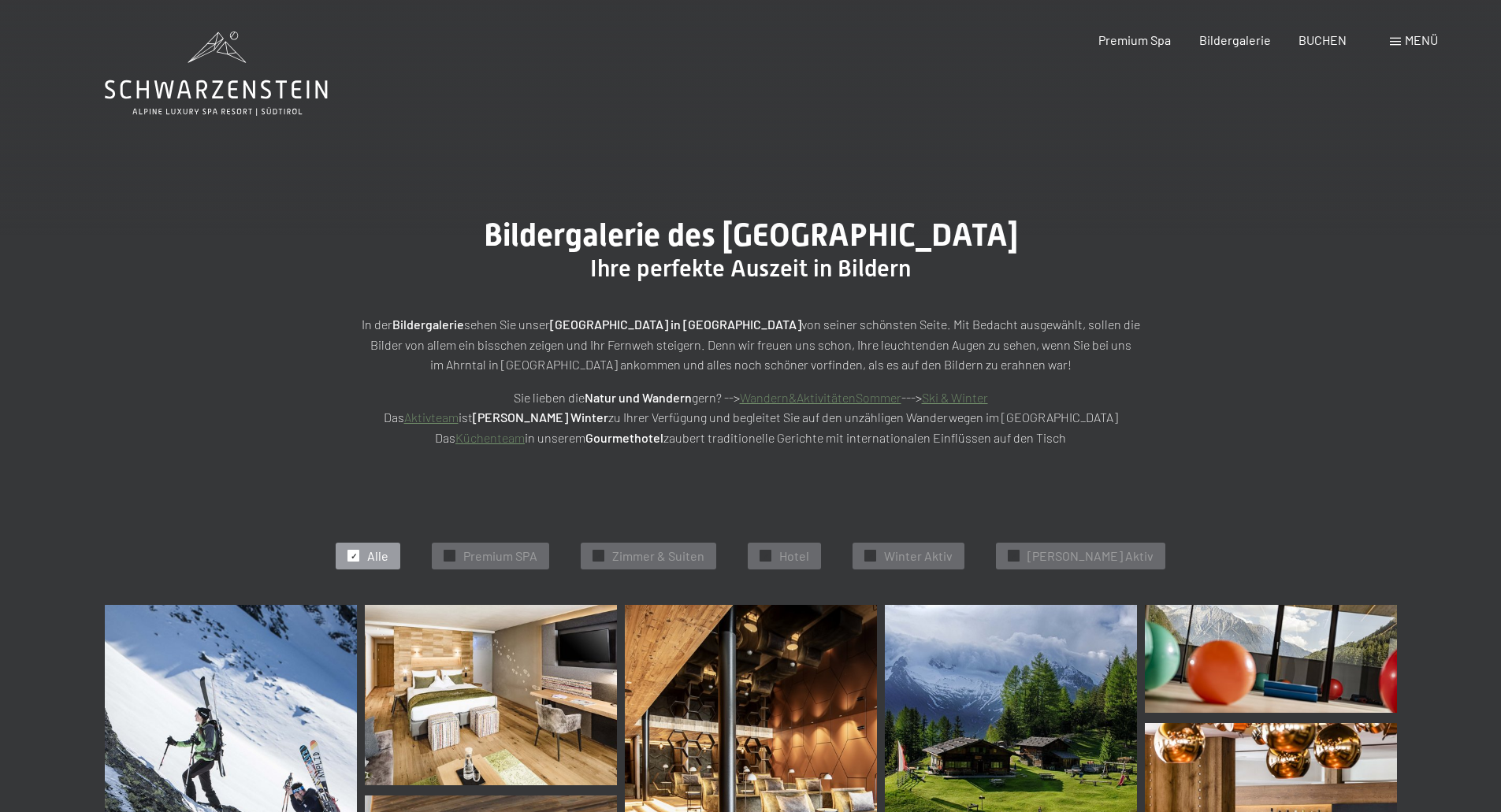
click at [1408, 43] on span "Menü" at bounding box center [1421, 39] width 33 height 15
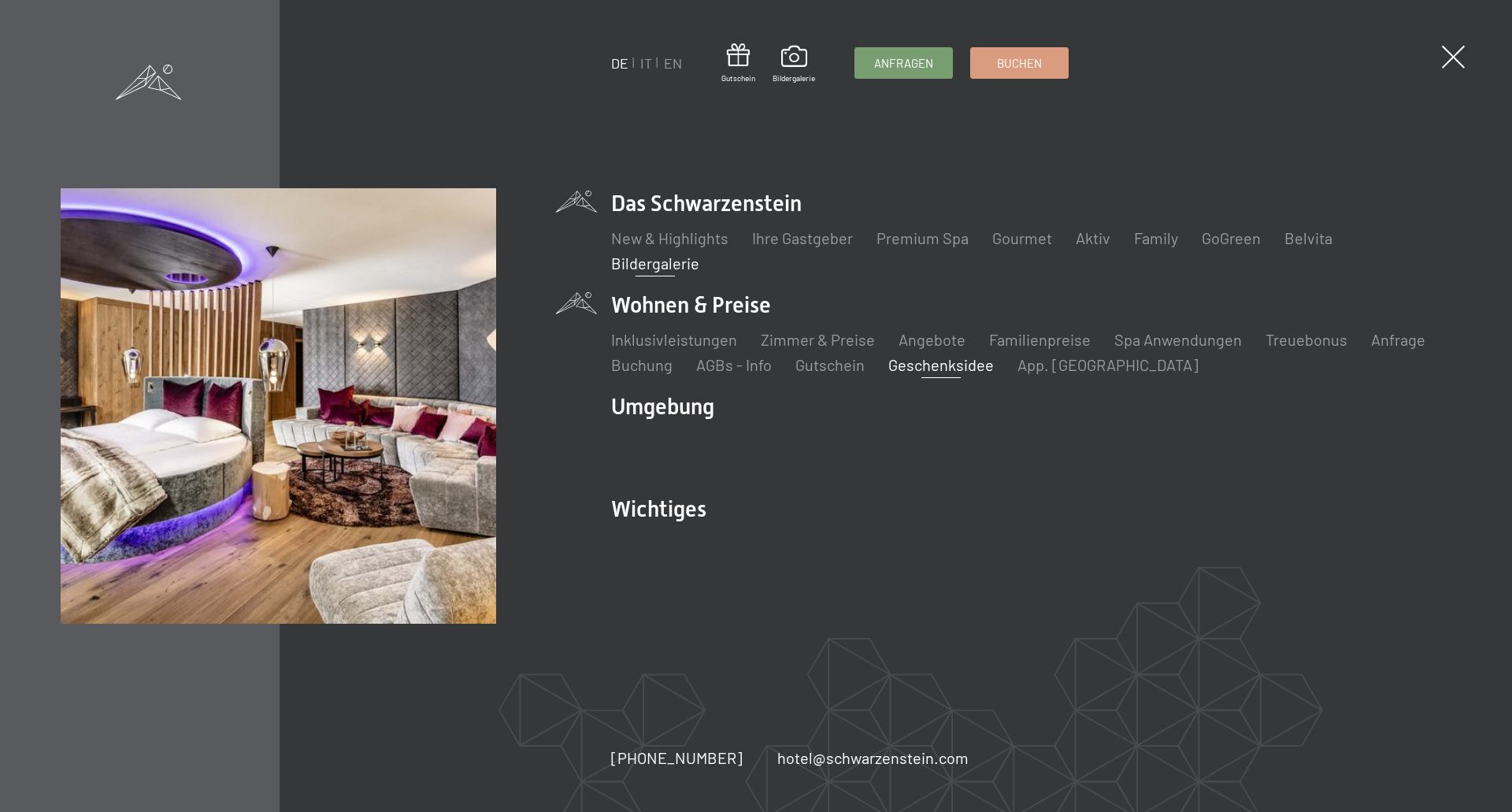
click at [922, 369] on link "Geschenksidee" at bounding box center [941, 365] width 106 height 19
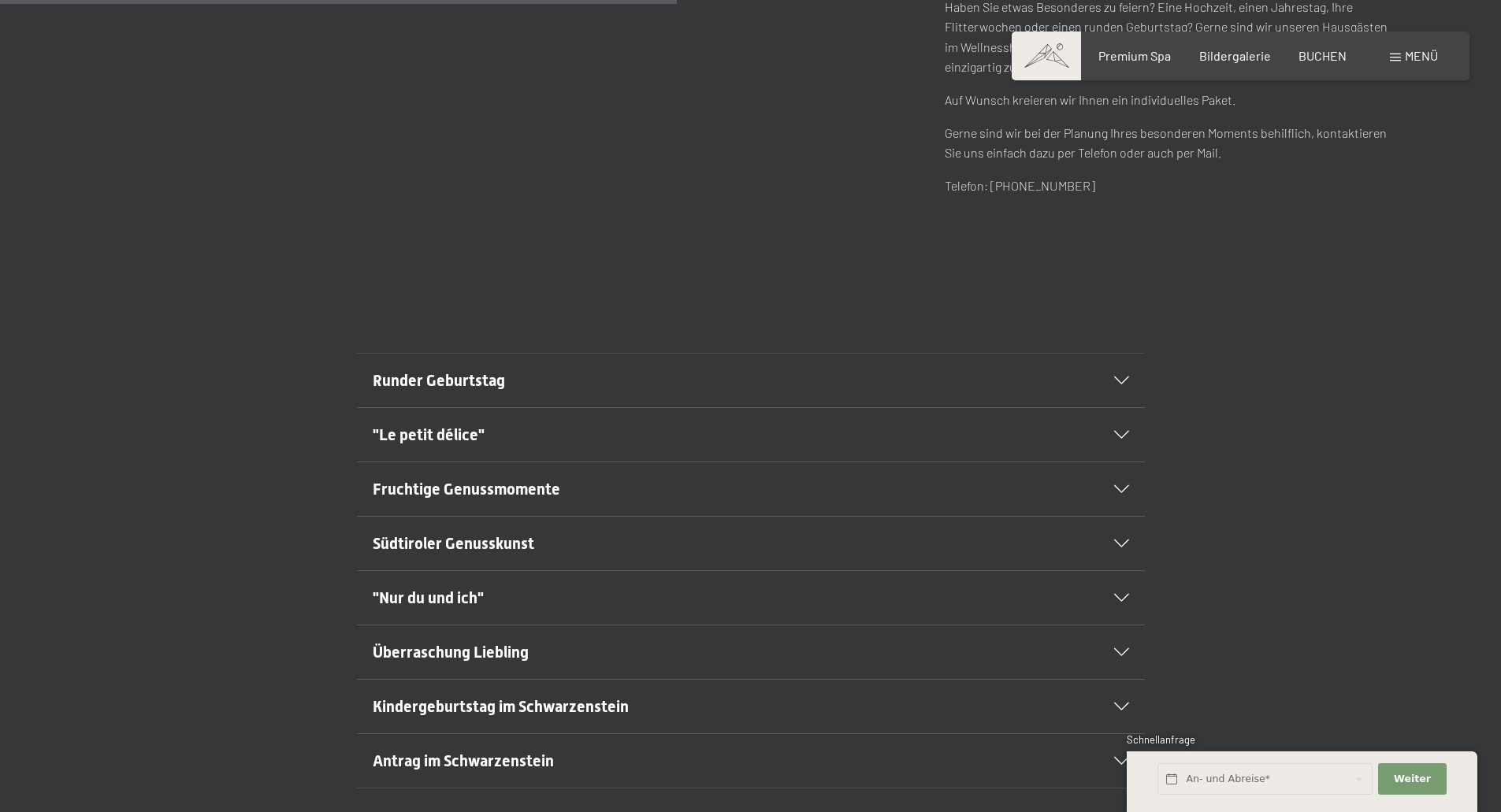
scroll to position [866, 0]
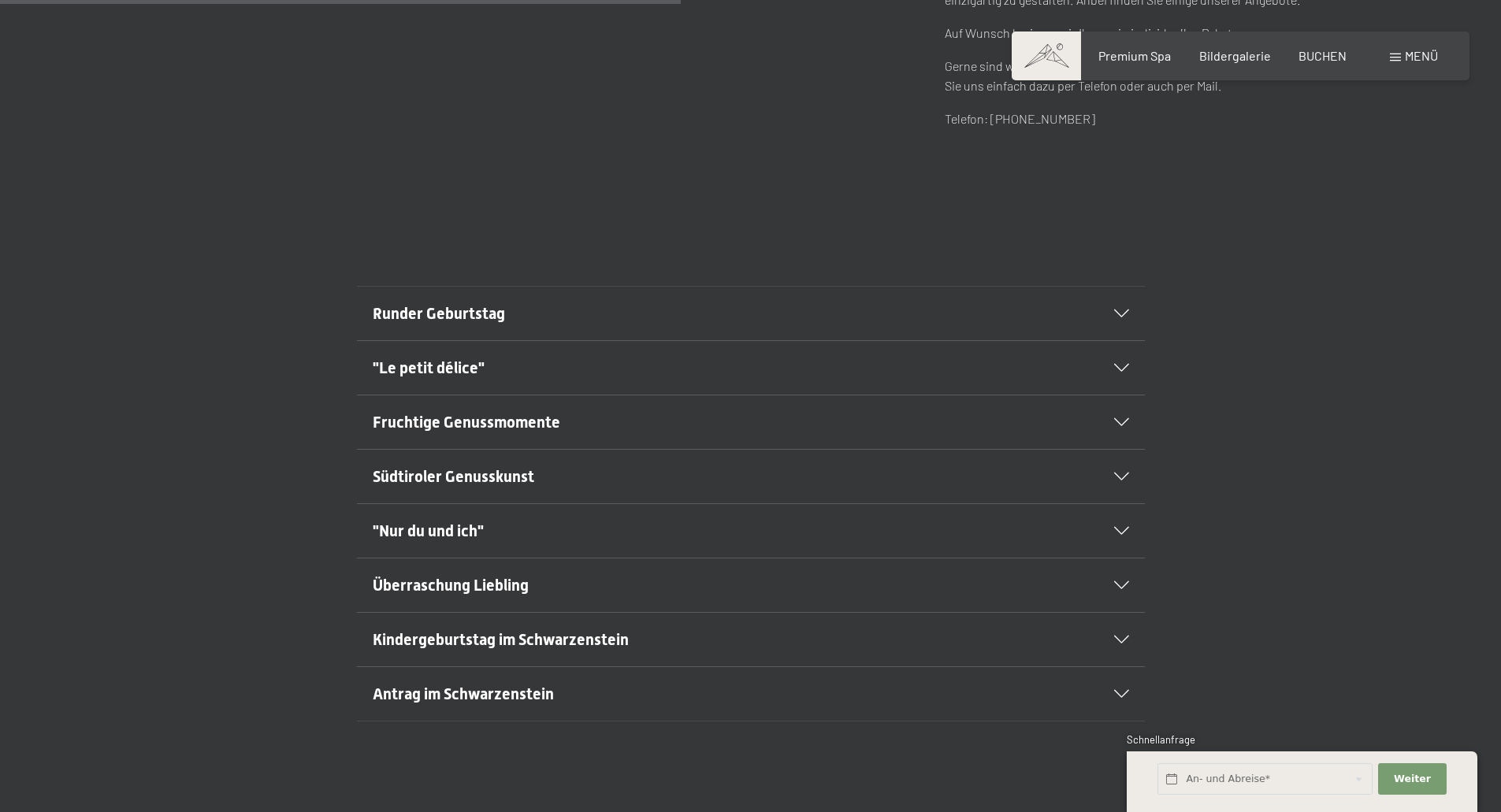
click at [1118, 533] on icon at bounding box center [1121, 531] width 15 height 8
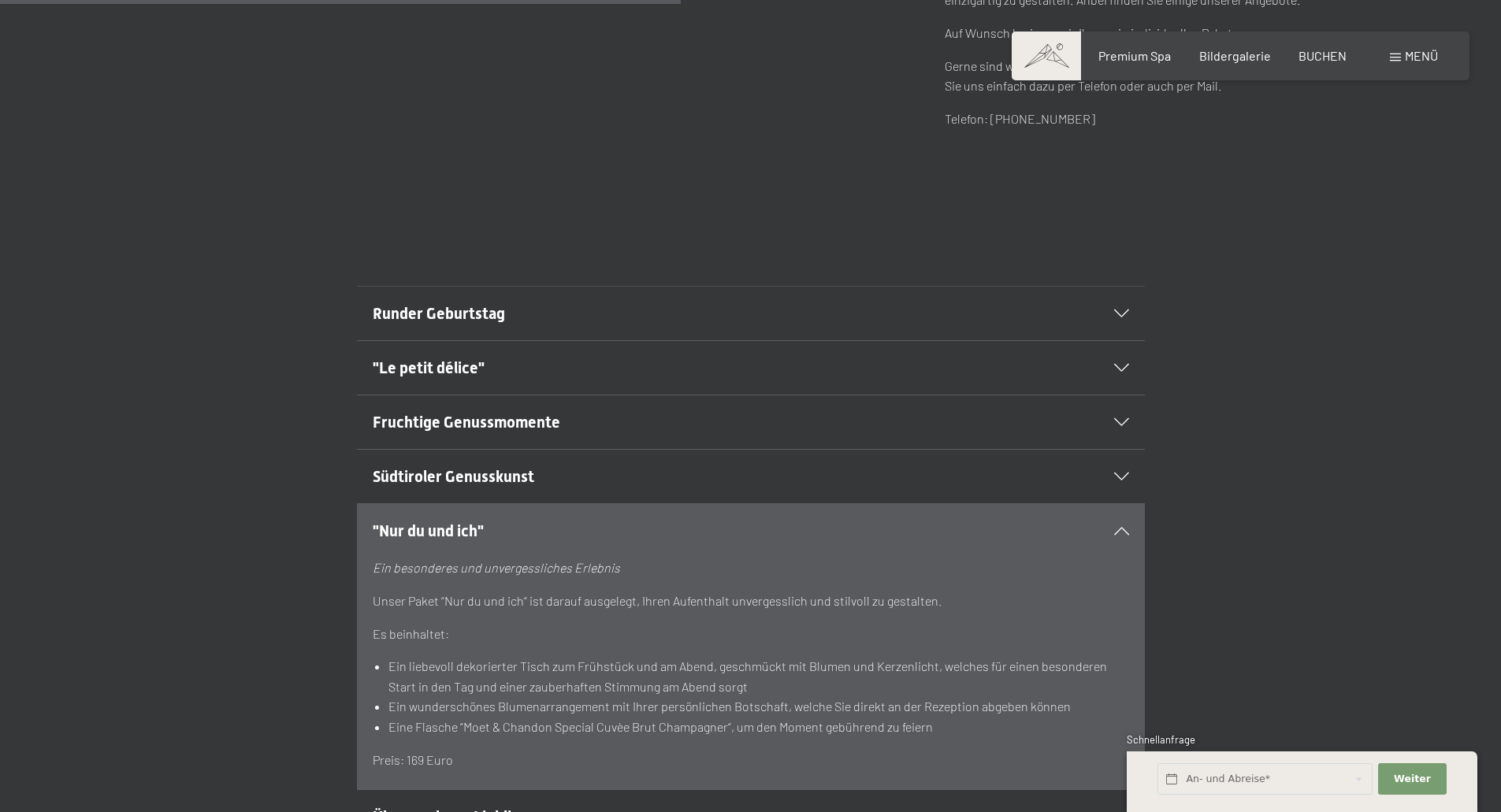
click at [1121, 529] on icon at bounding box center [1121, 531] width 15 height 8
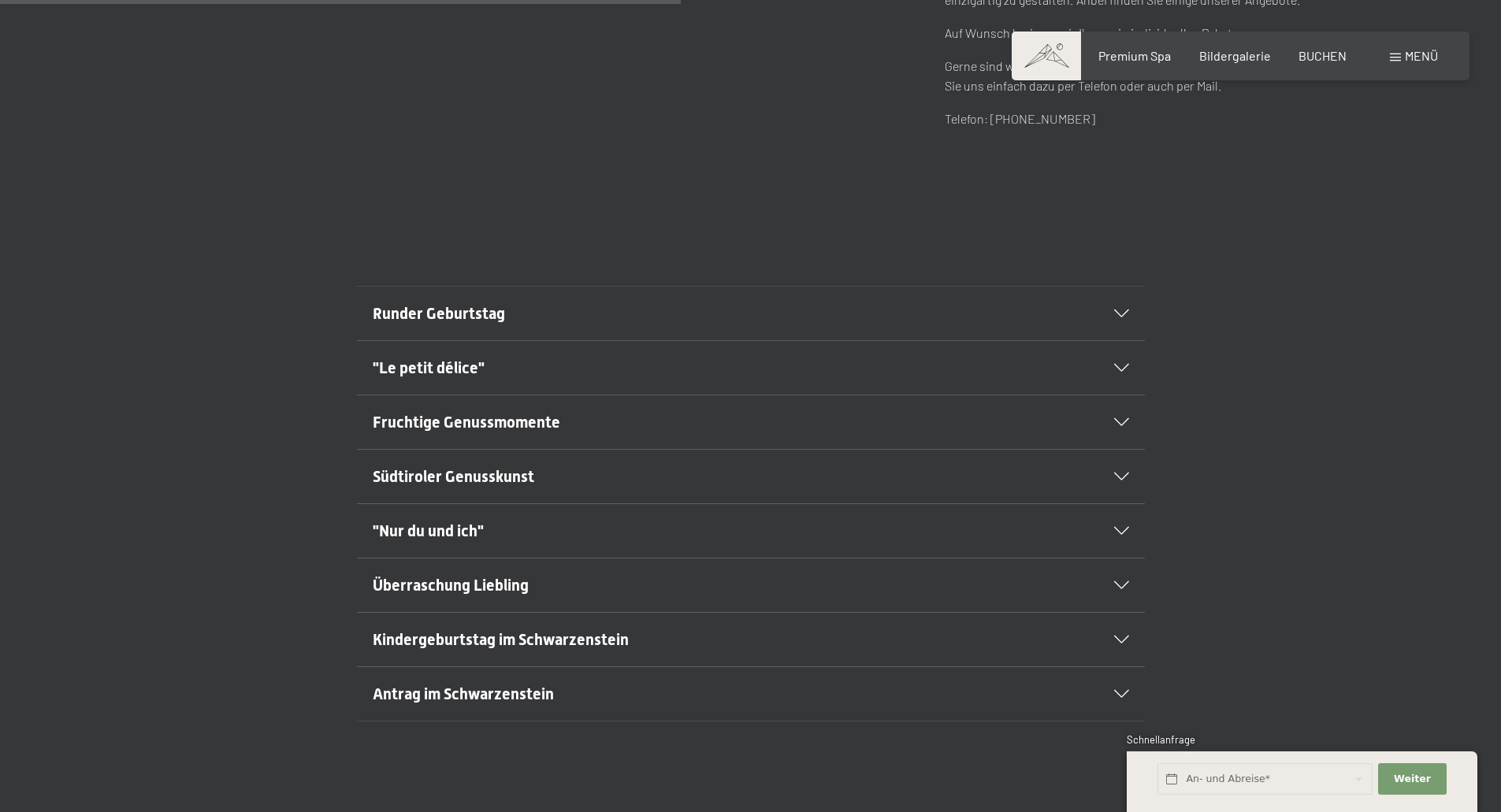
click at [1120, 694] on icon at bounding box center [1121, 694] width 15 height 8
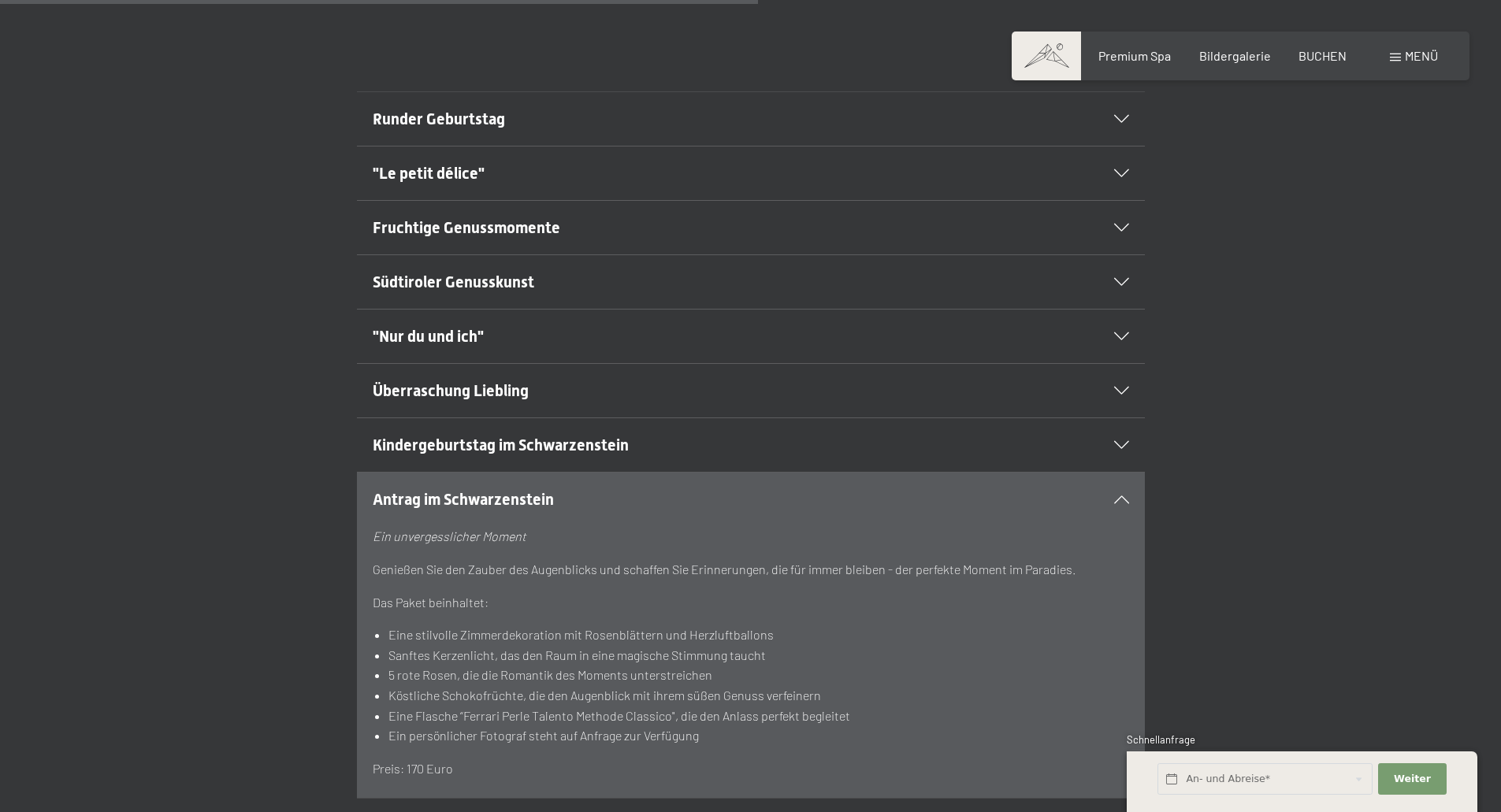
scroll to position [1103, 0]
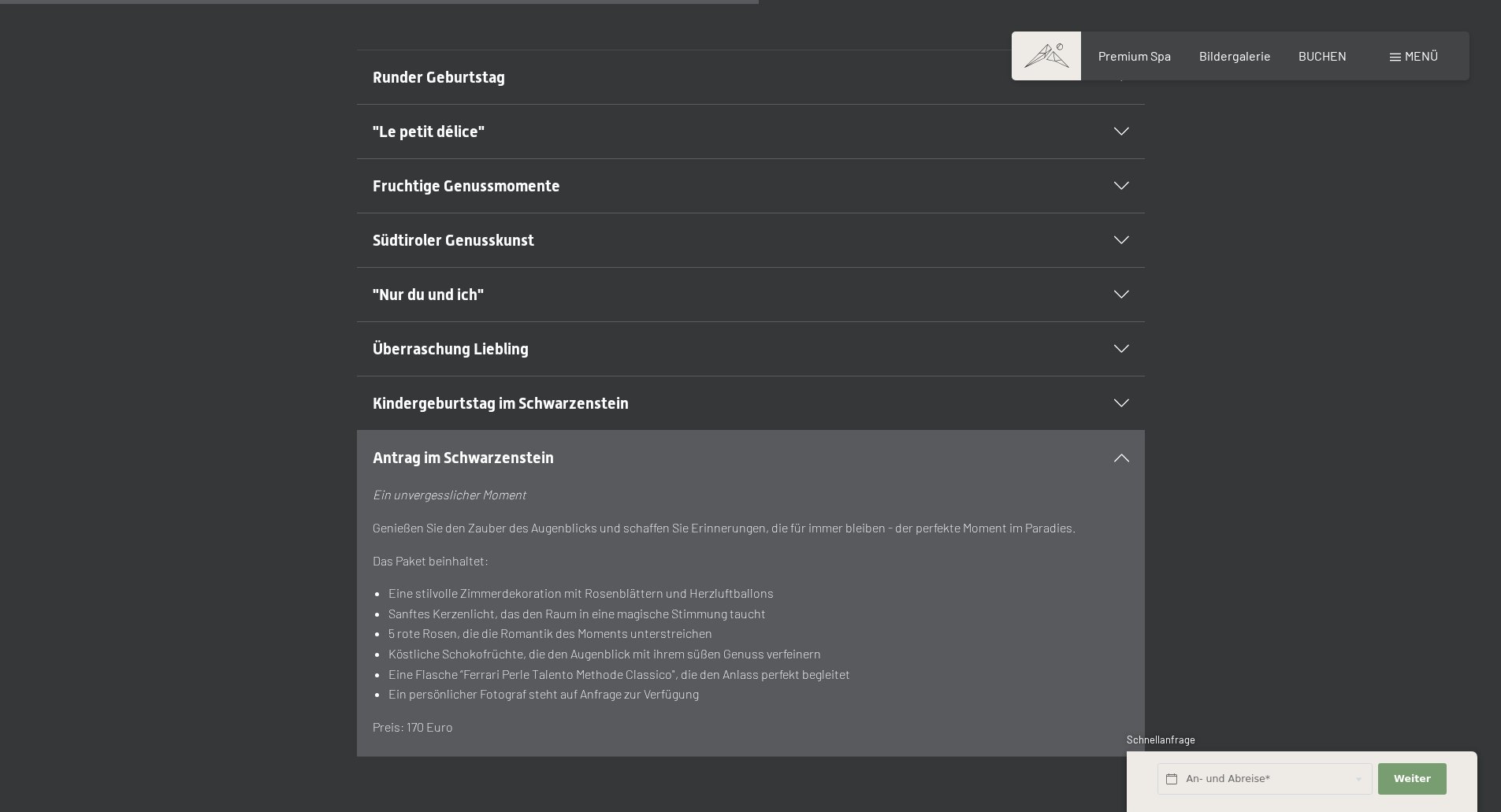
click at [1119, 455] on icon at bounding box center [1121, 458] width 15 height 8
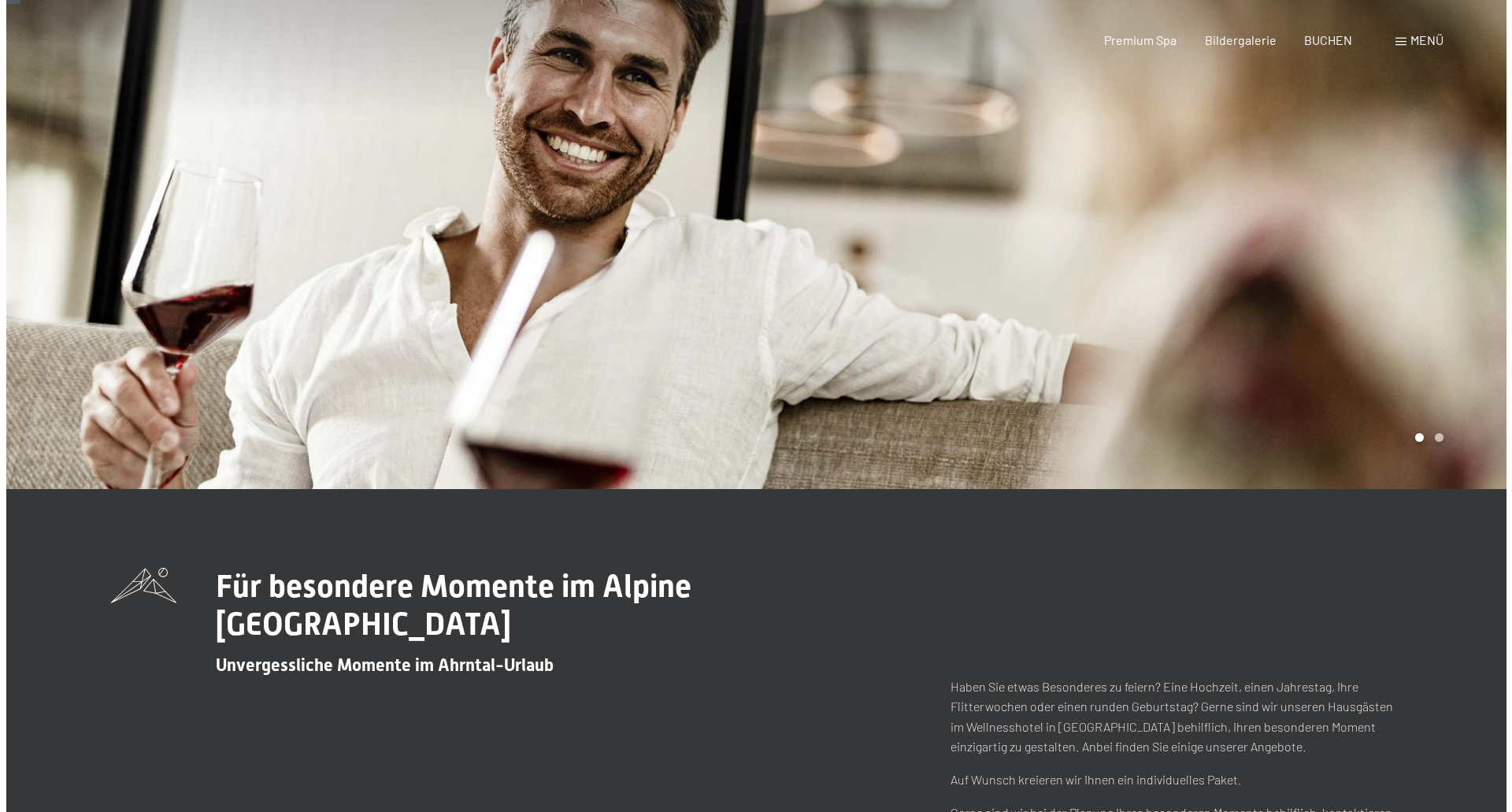
scroll to position [0, 0]
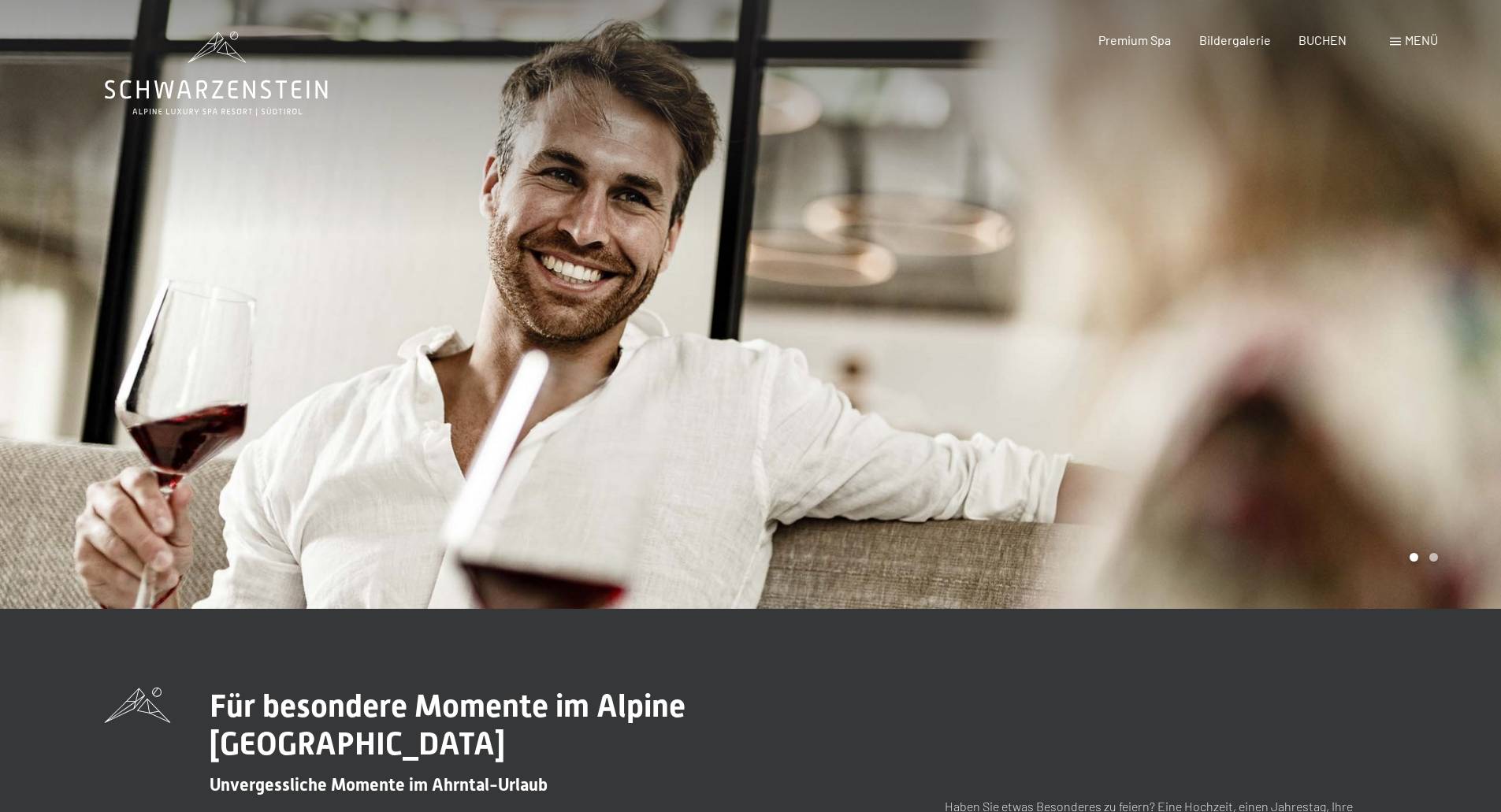
click at [1392, 42] on span at bounding box center [1395, 42] width 11 height 8
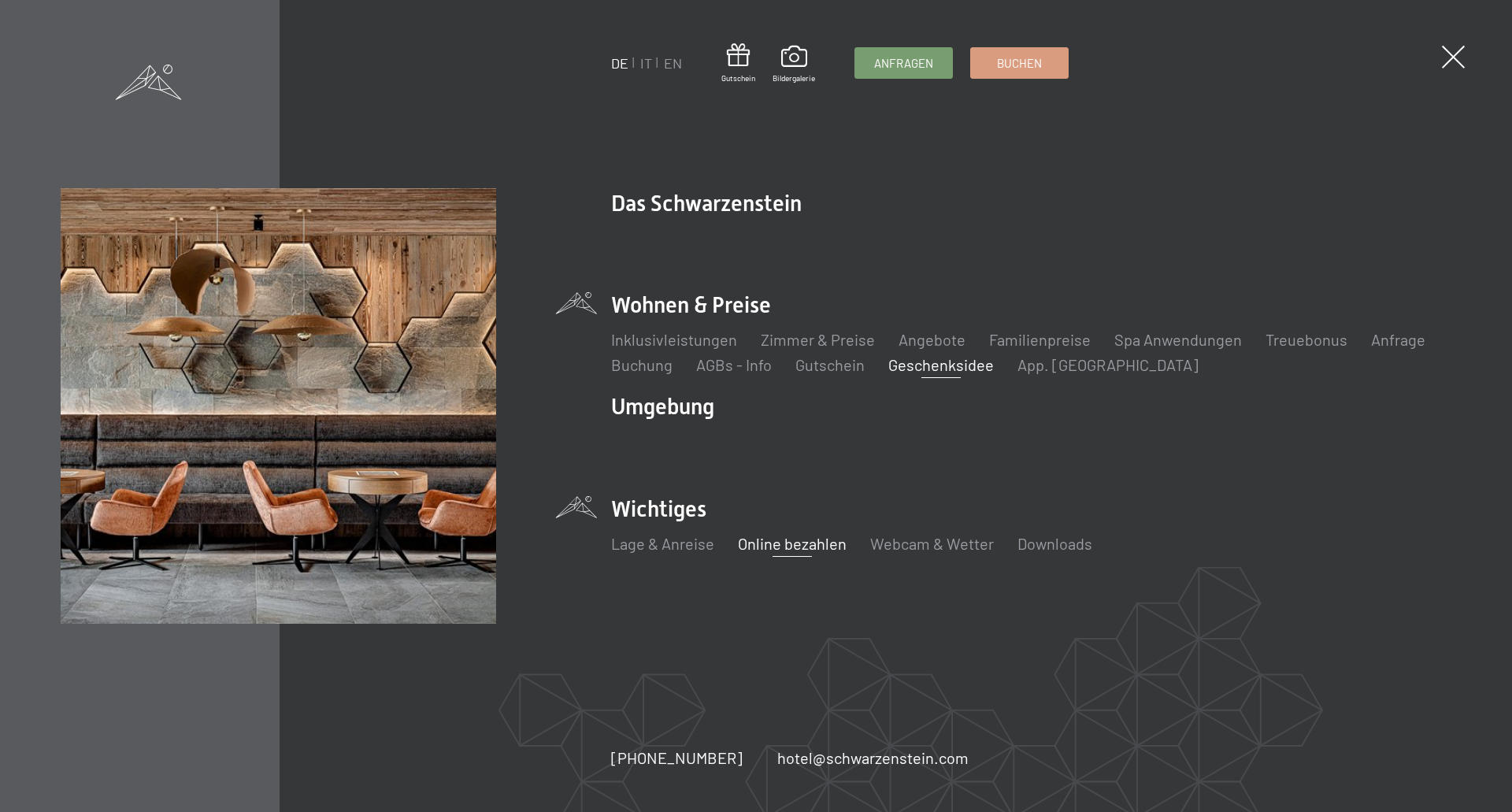
click at [785, 541] on link "Online bezahlen" at bounding box center [793, 544] width 109 height 19
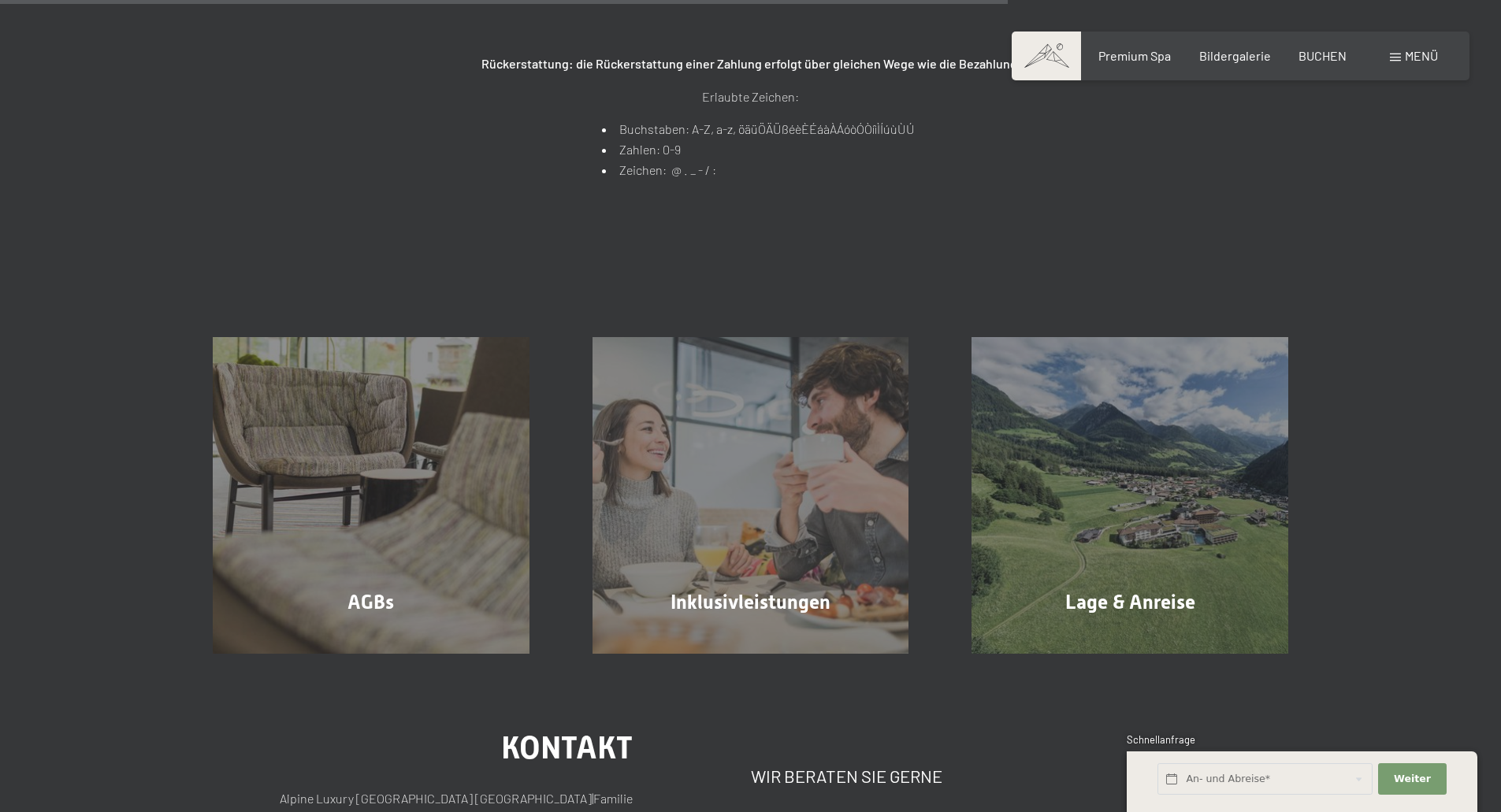
scroll to position [1024, 0]
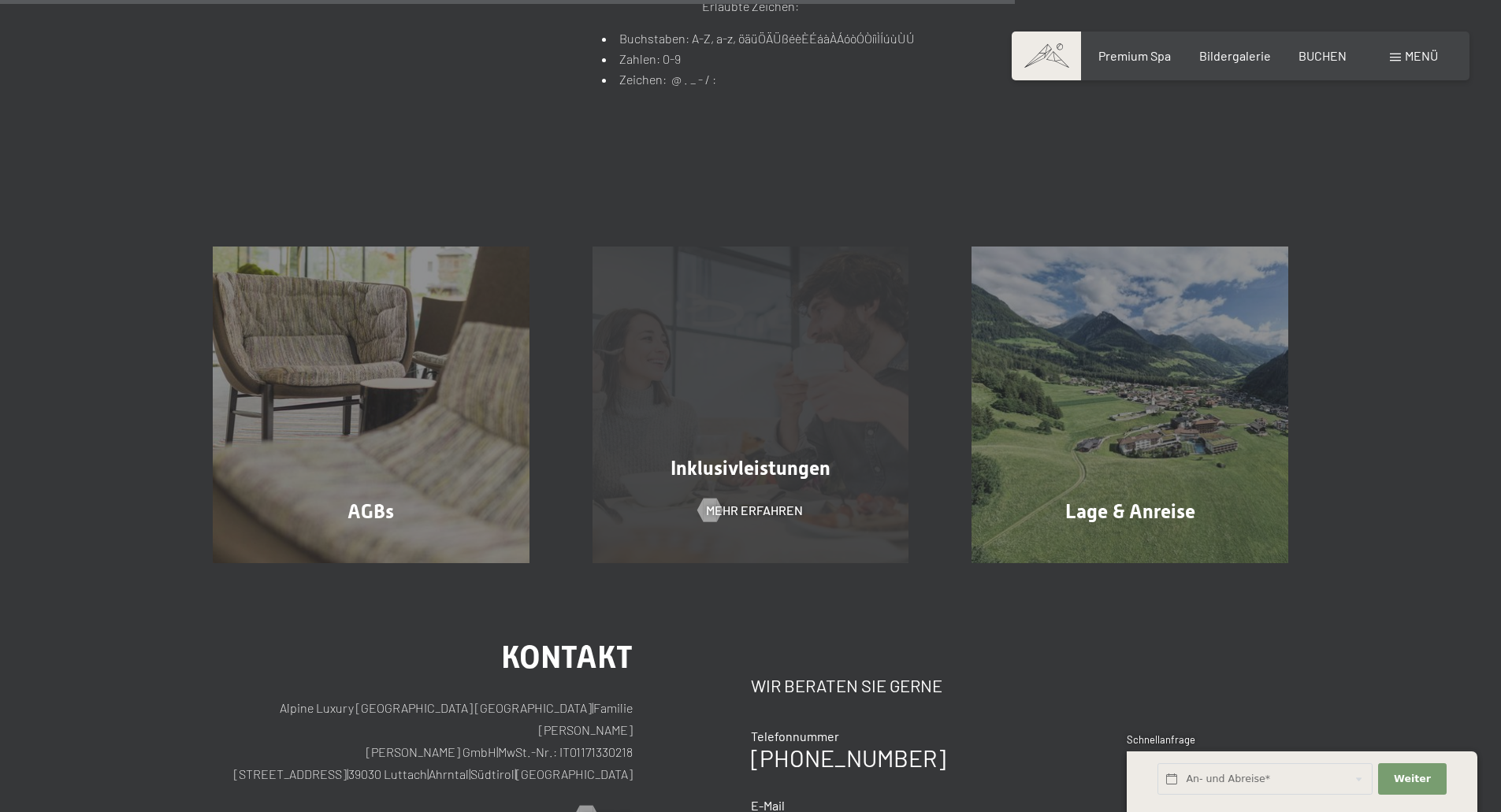
click at [668, 517] on div "Inklusivleistungen Mehr erfahren" at bounding box center [750, 405] width 380 height 316
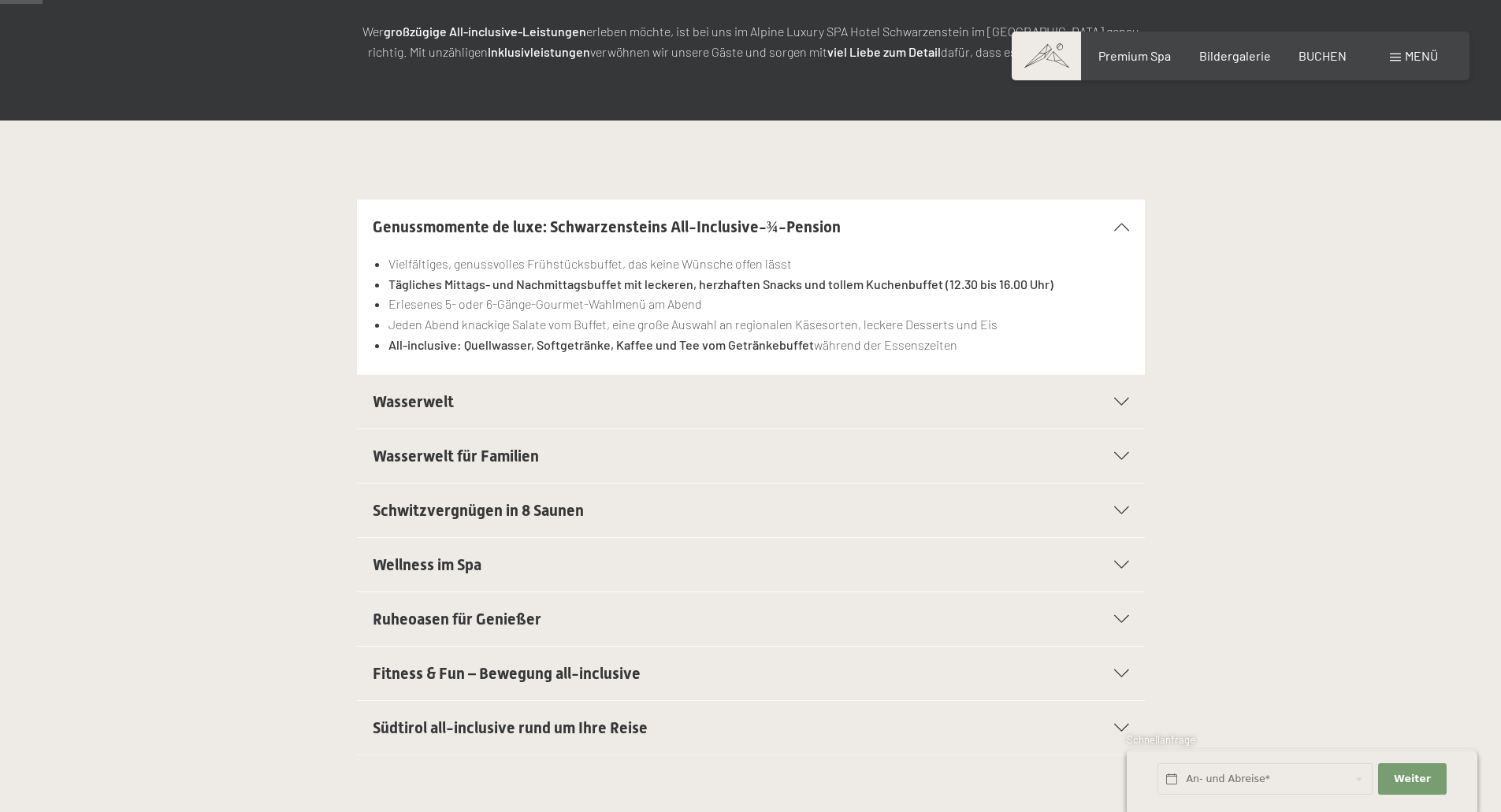
scroll to position [394, 0]
